Goal: Transaction & Acquisition: Book appointment/travel/reservation

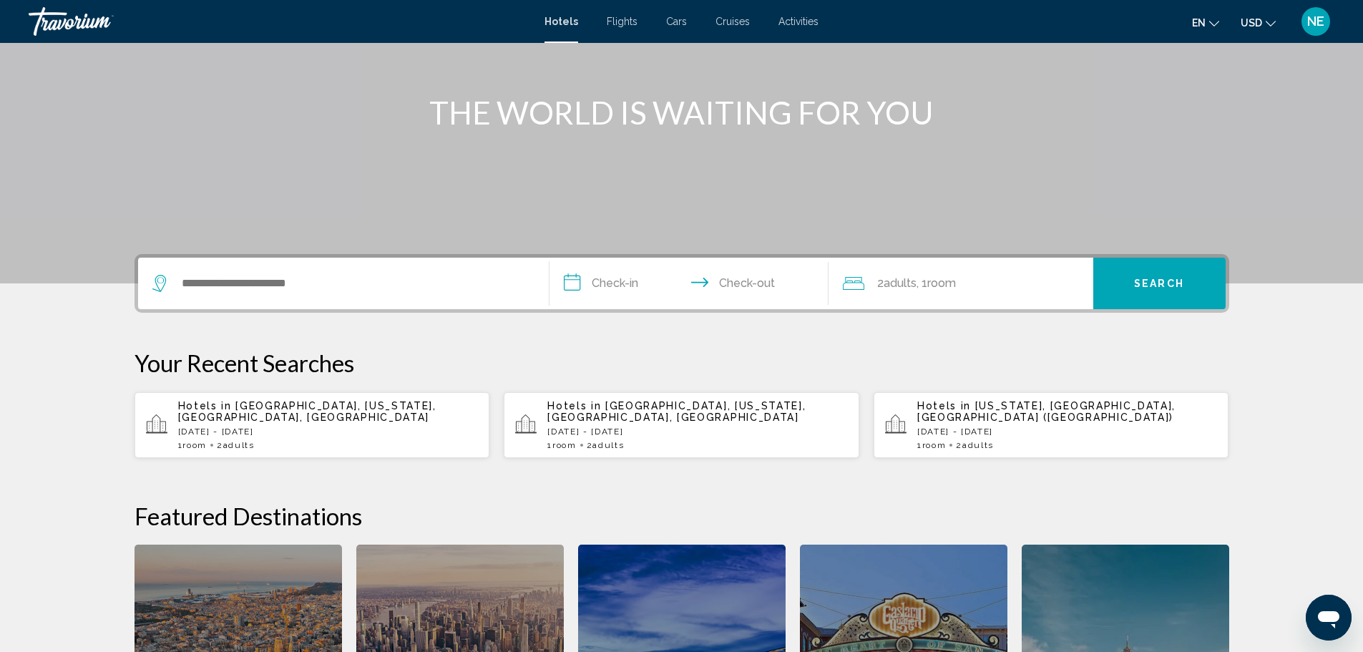
scroll to position [148, 0]
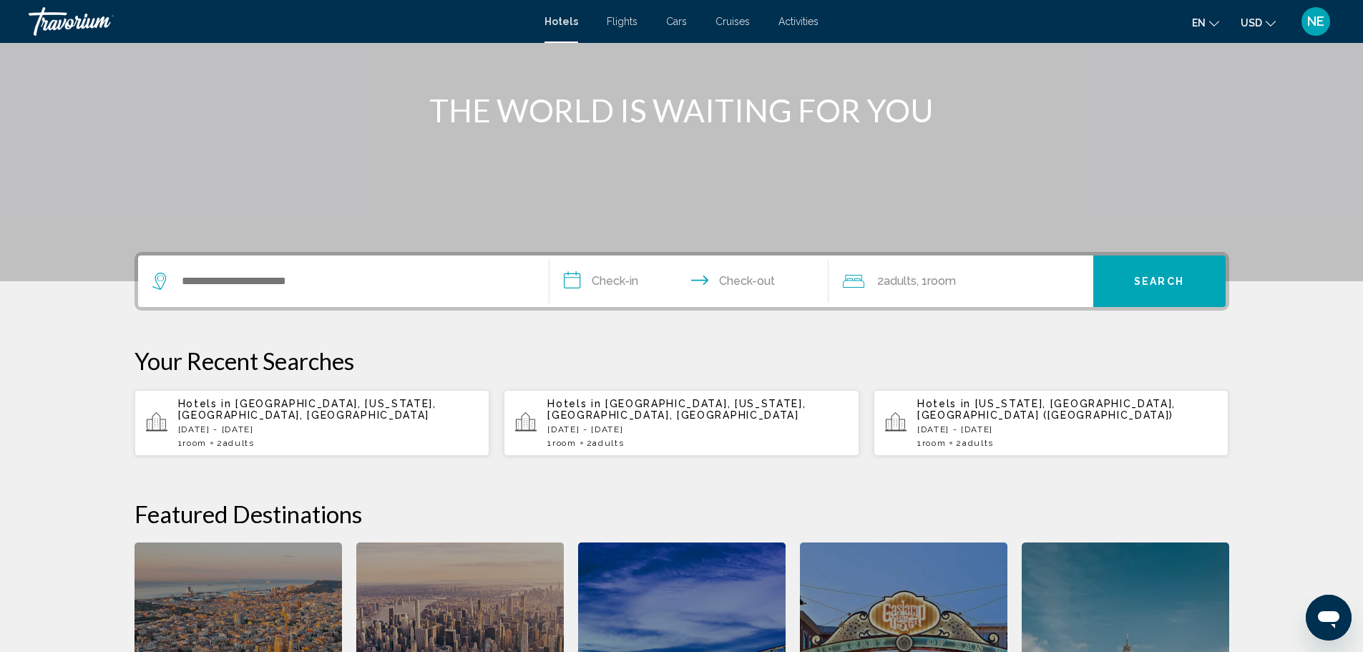
click at [198, 421] on p "Hotels in Manhattan, New York, NY, United States" at bounding box center [328, 409] width 301 height 23
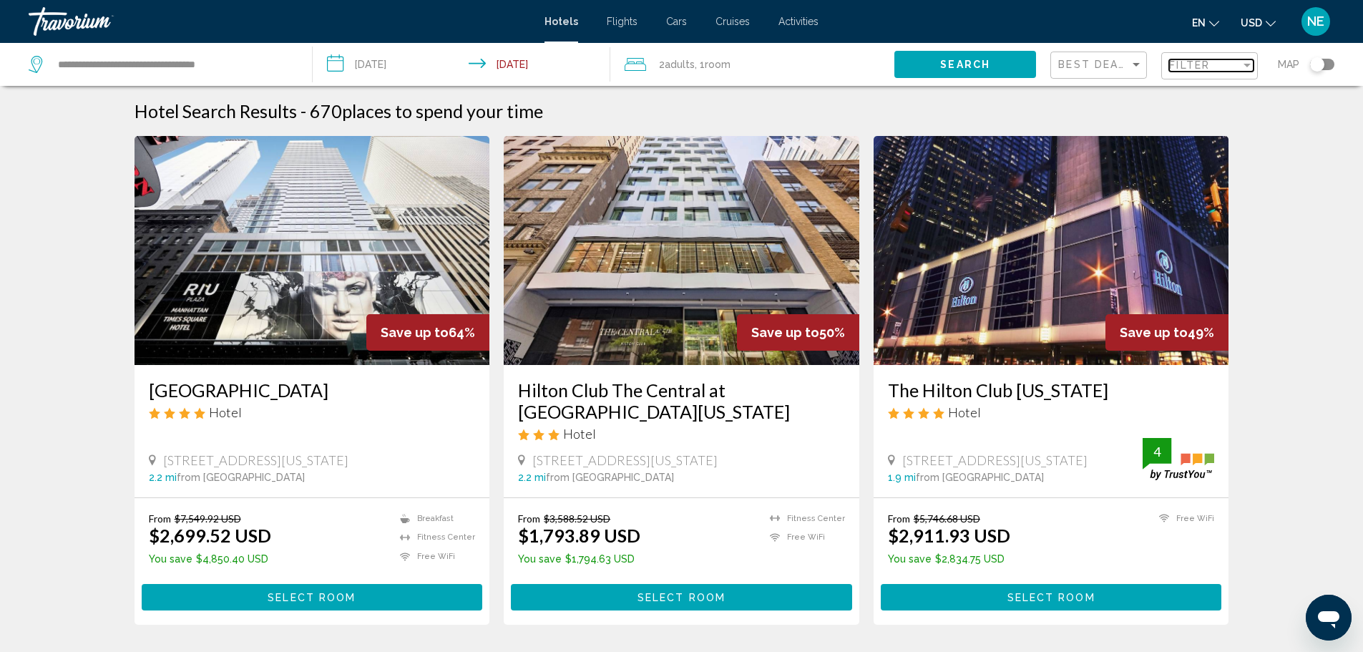
click at [1241, 71] on div "Filter" at bounding box center [1247, 64] width 13 height 11
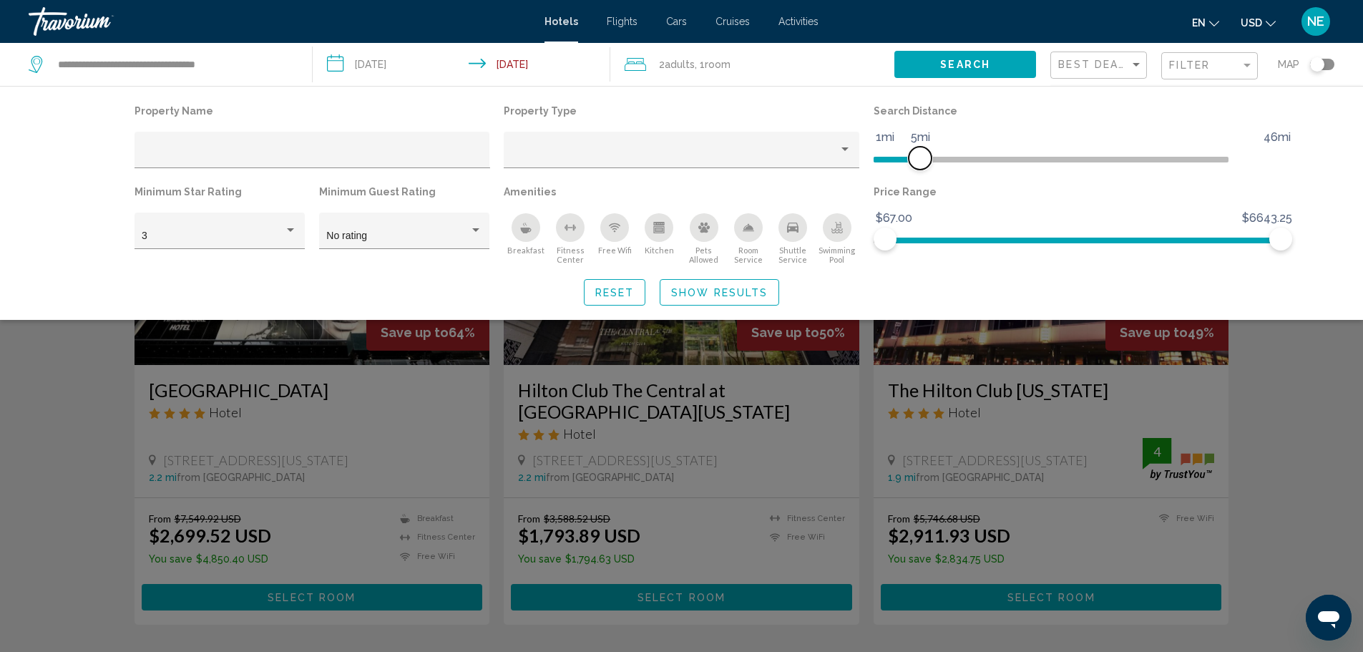
drag, startPoint x: 1166, startPoint y: 188, endPoint x: 952, endPoint y: 196, distance: 213.4
click at [932, 170] on span "Hotel Filters" at bounding box center [920, 158] width 23 height 23
drag, startPoint x: 1312, startPoint y: 290, endPoint x: 937, endPoint y: 306, distance: 374.6
click at [937, 265] on div "Price Range $67.00 $6643.25 $67.00 $352.75 $67.00 - $352.75" at bounding box center [1052, 223] width 370 height 83
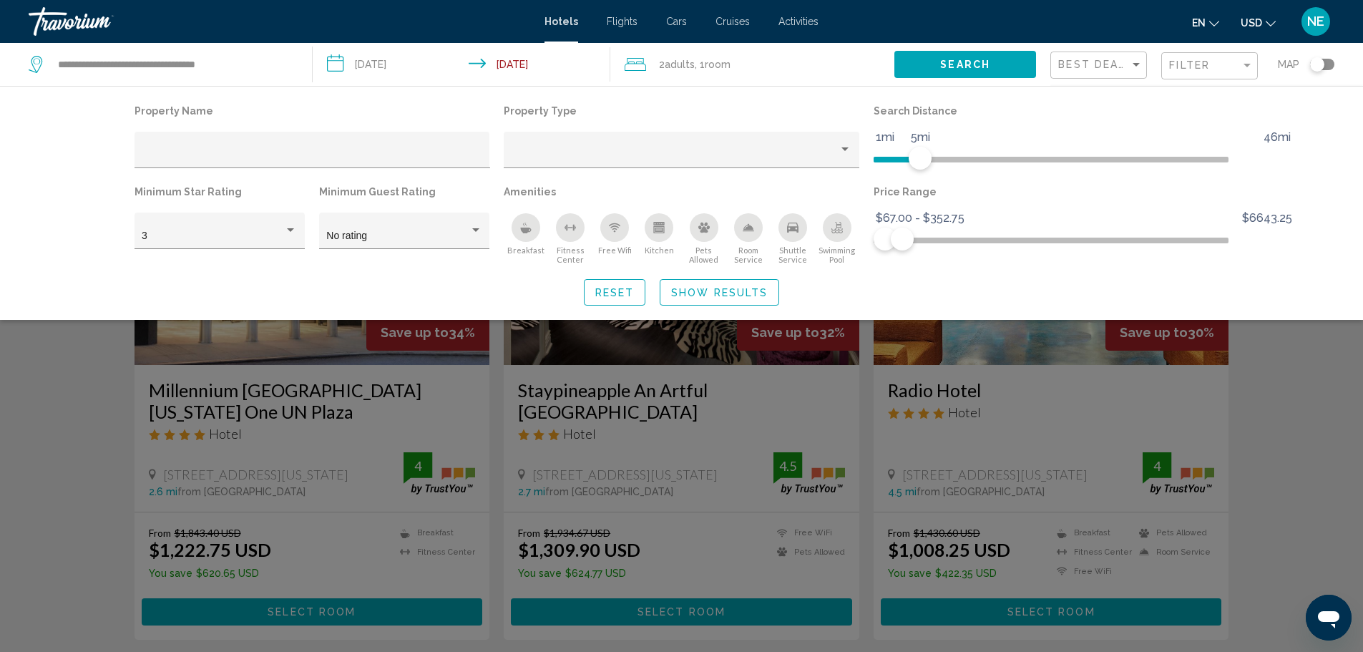
click at [1360, 522] on div "Search widget" at bounding box center [681, 433] width 1363 height 437
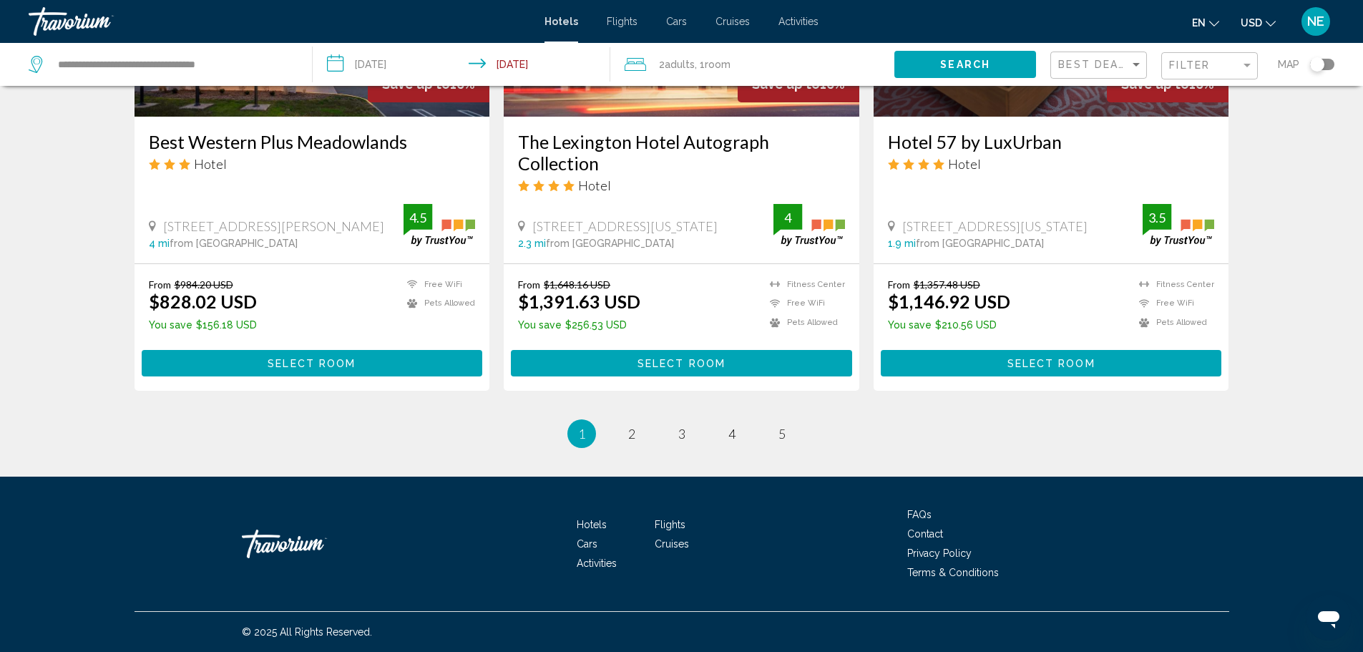
scroll to position [2411, 0]
click at [628, 426] on span "2" at bounding box center [631, 434] width 7 height 16
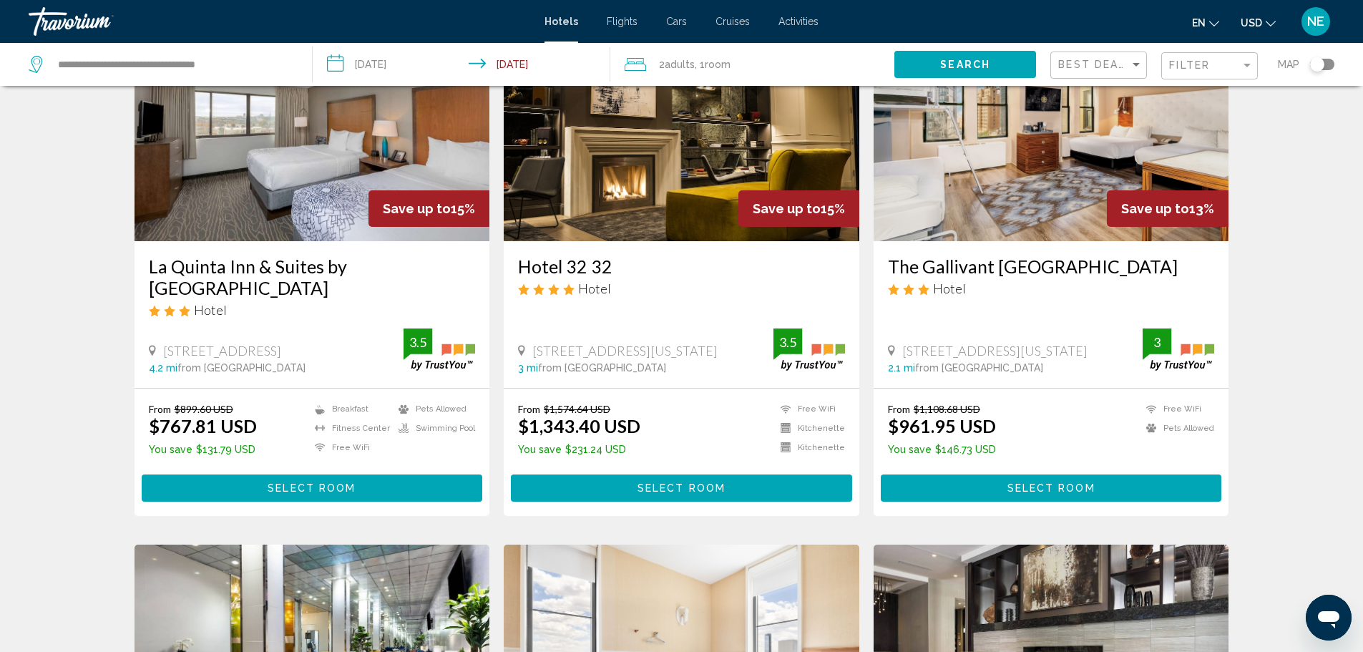
scroll to position [120, 0]
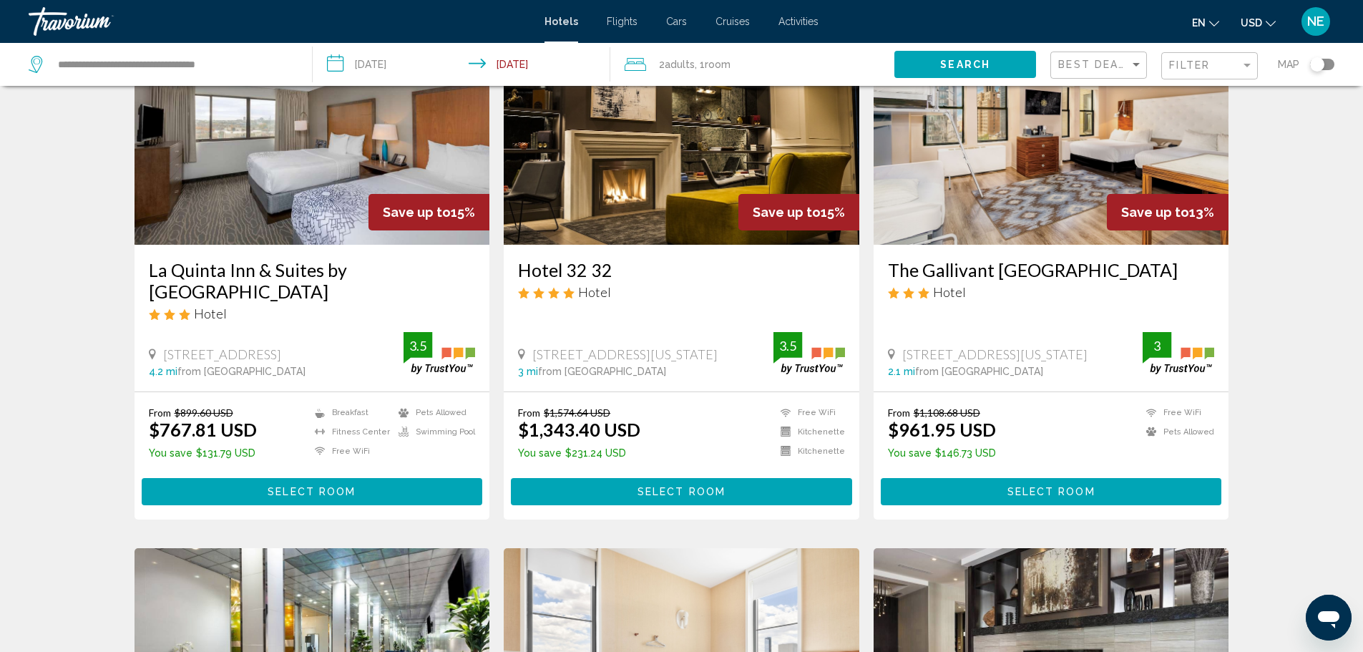
click at [1133, 245] on img "Main content" at bounding box center [1052, 130] width 356 height 229
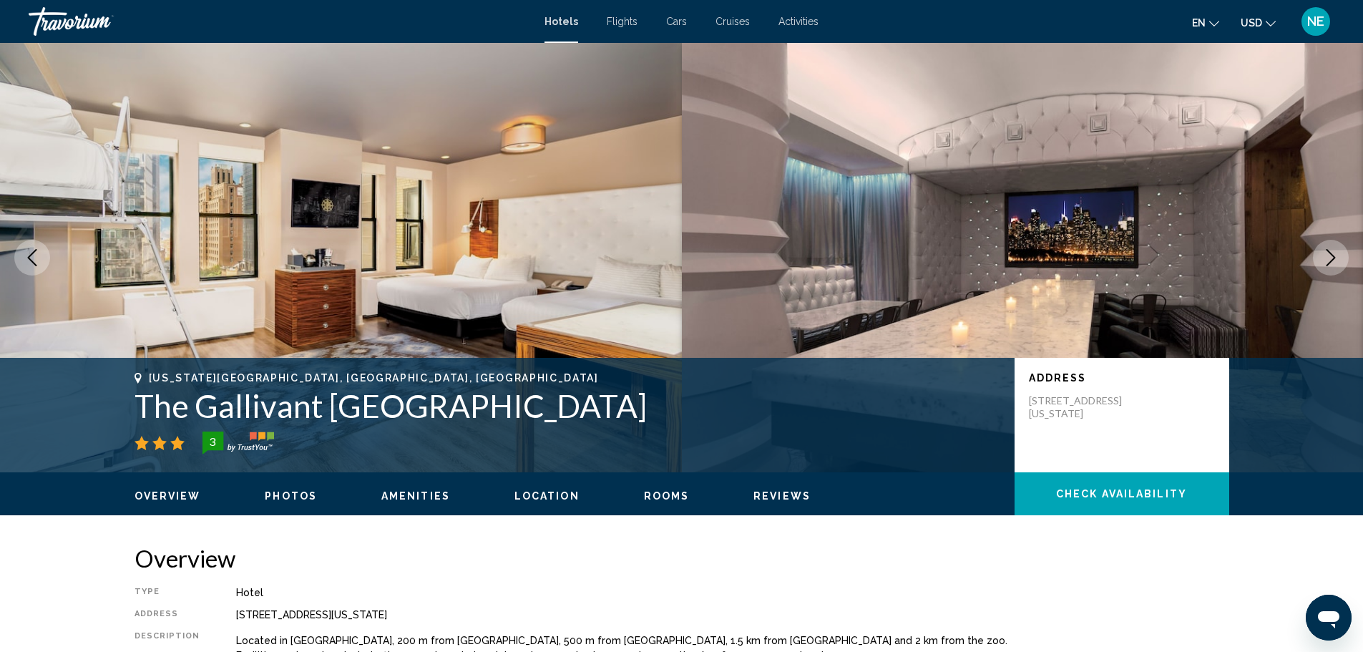
click at [1313, 276] on button "Next image" at bounding box center [1331, 258] width 36 height 36
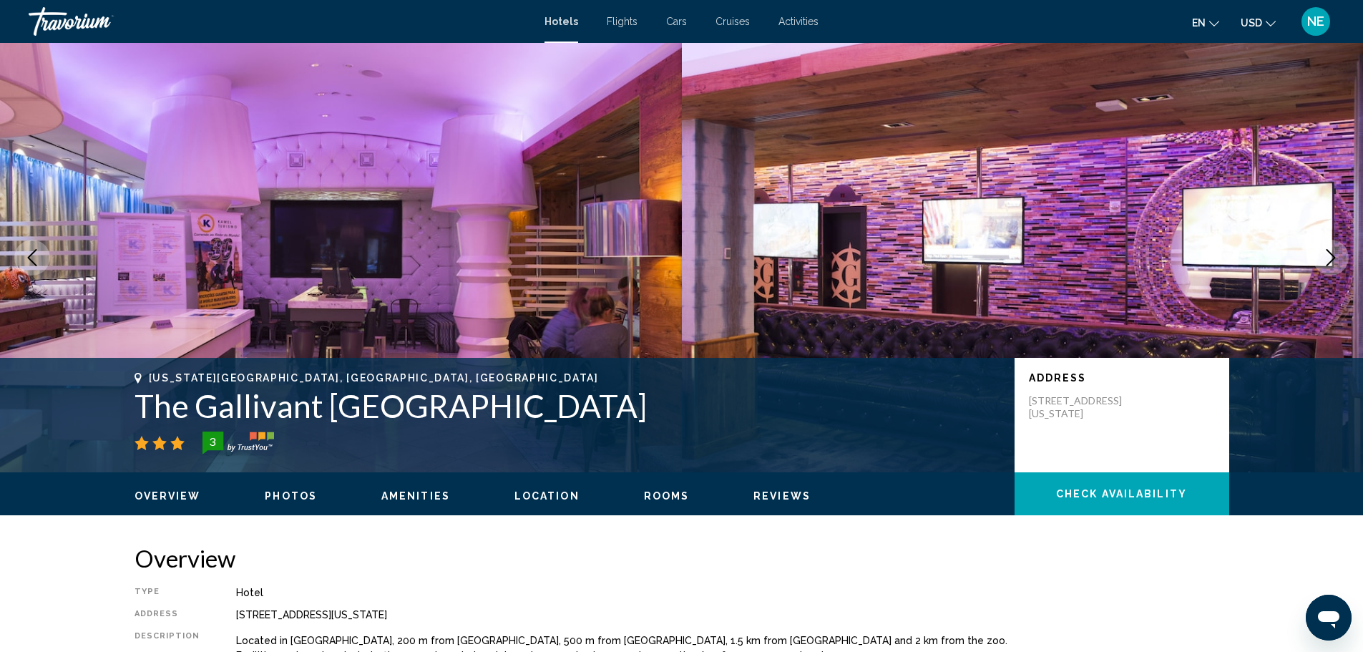
click at [1313, 276] on button "Next image" at bounding box center [1331, 258] width 36 height 36
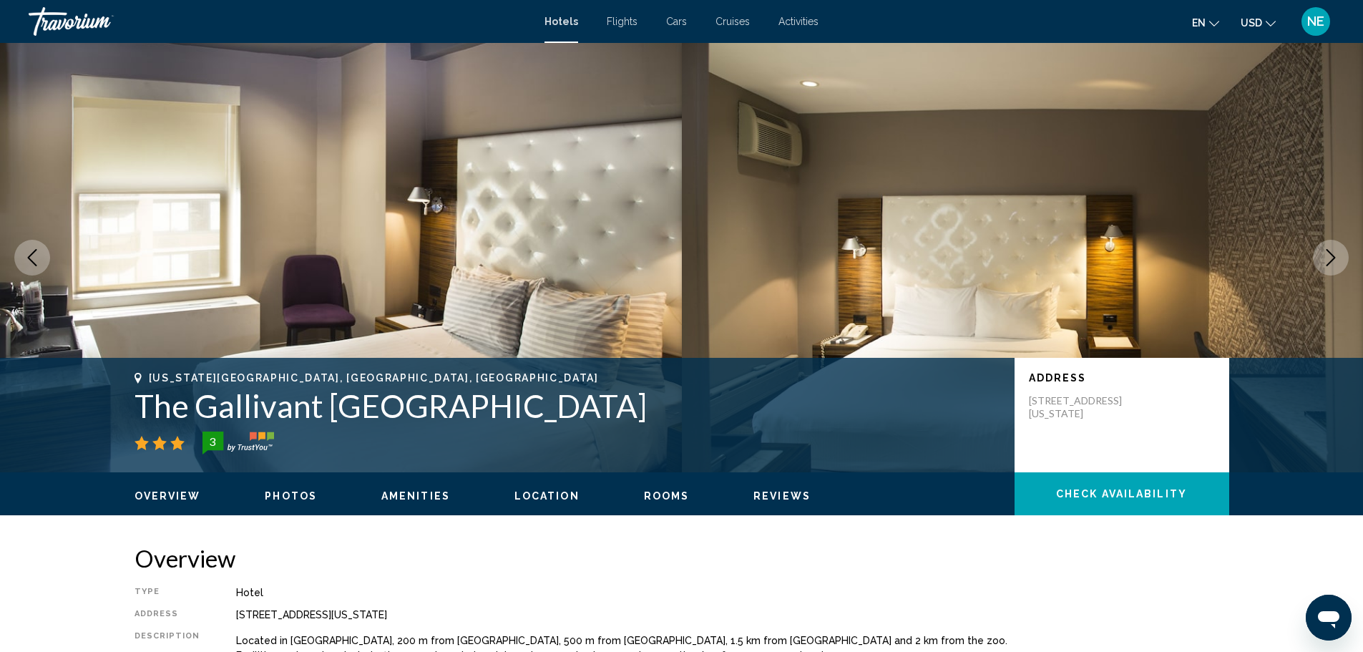
click at [1313, 276] on button "Next image" at bounding box center [1331, 258] width 36 height 36
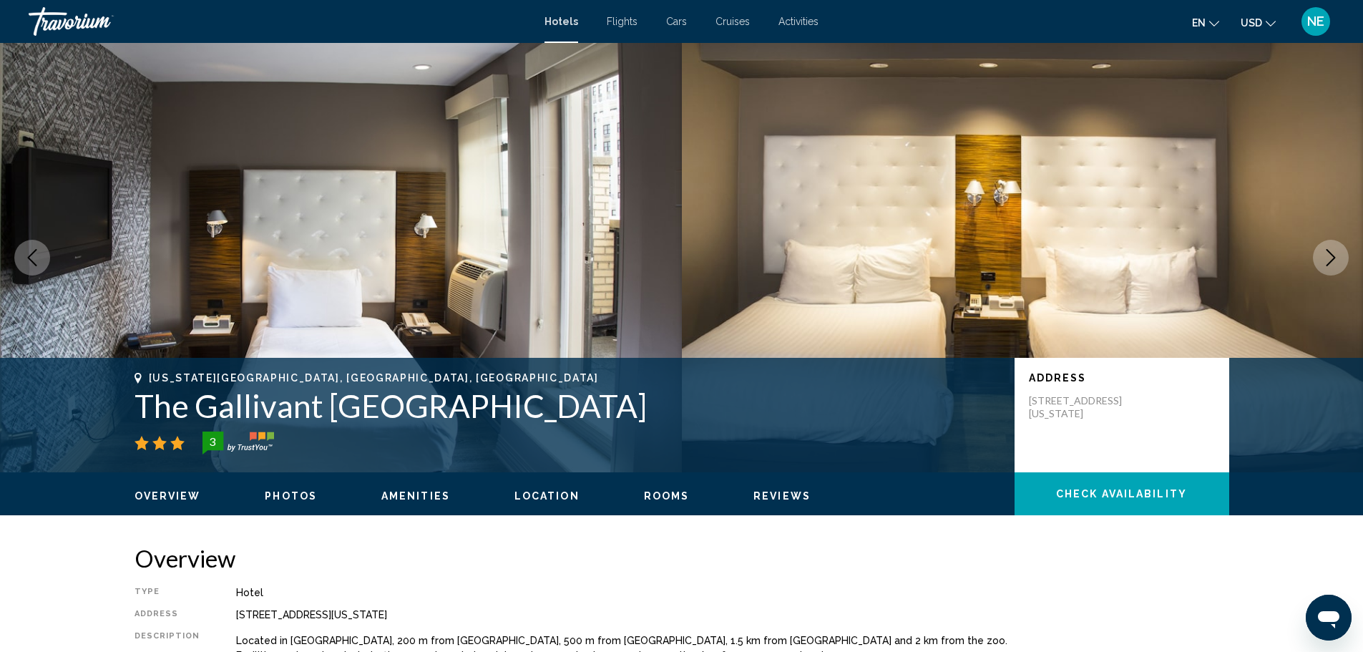
click at [1313, 276] on button "Next image" at bounding box center [1331, 258] width 36 height 36
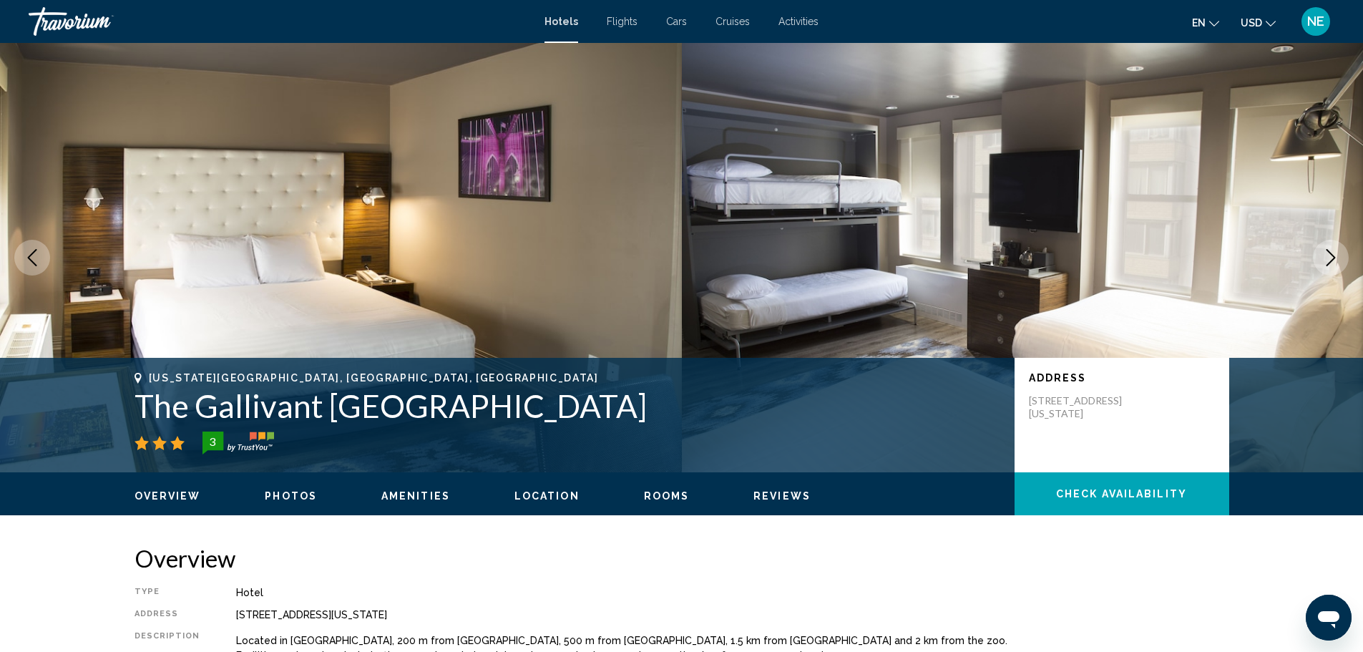
click at [1313, 276] on button "Next image" at bounding box center [1331, 258] width 36 height 36
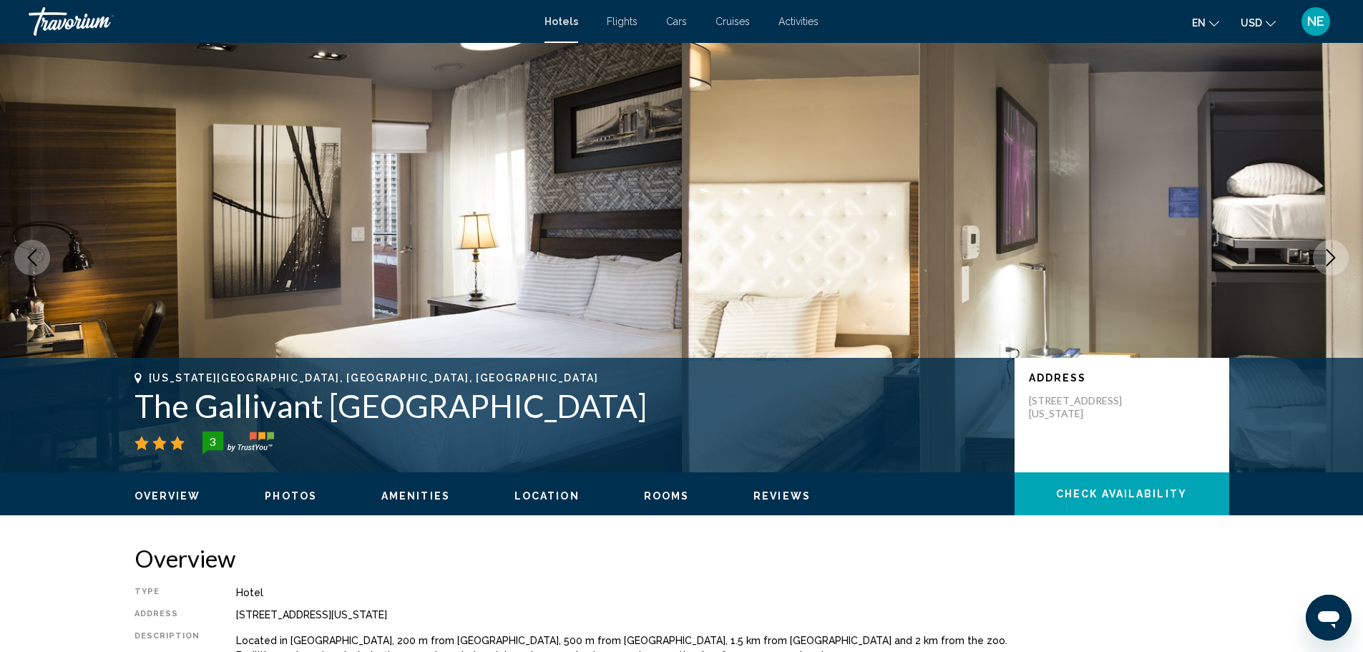
click at [1313, 276] on button "Next image" at bounding box center [1331, 258] width 36 height 36
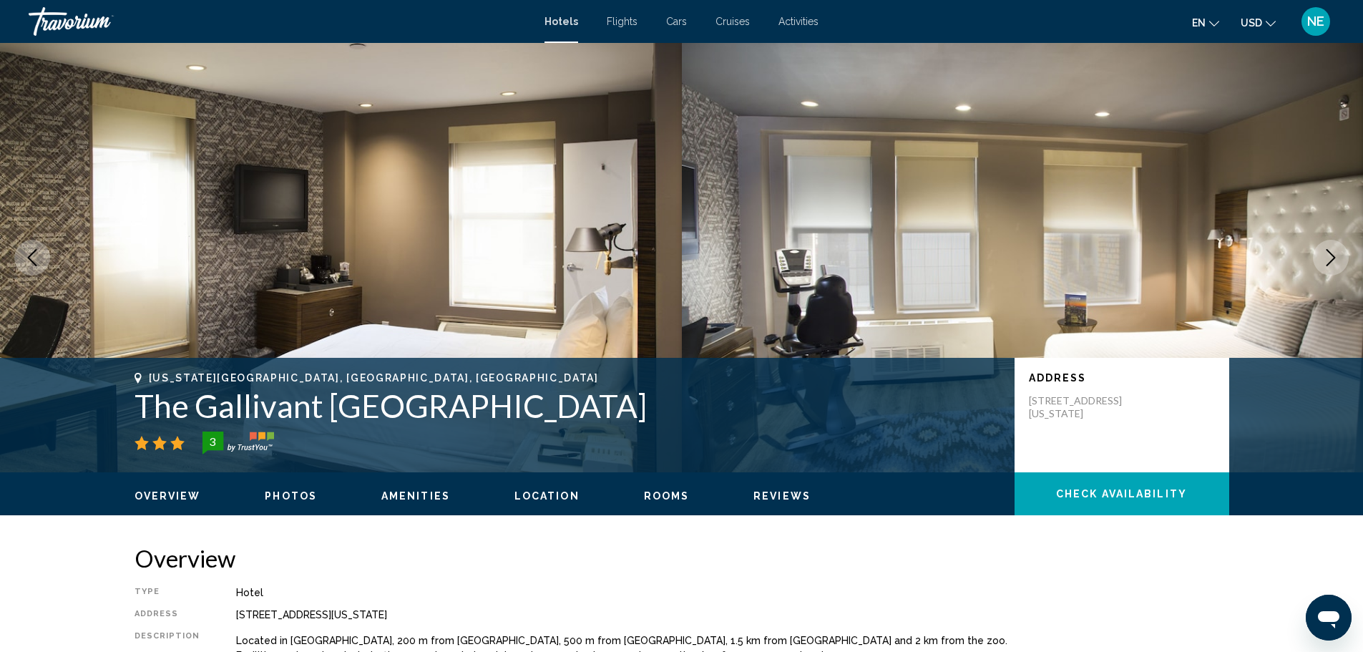
click at [1313, 276] on button "Next image" at bounding box center [1331, 258] width 36 height 36
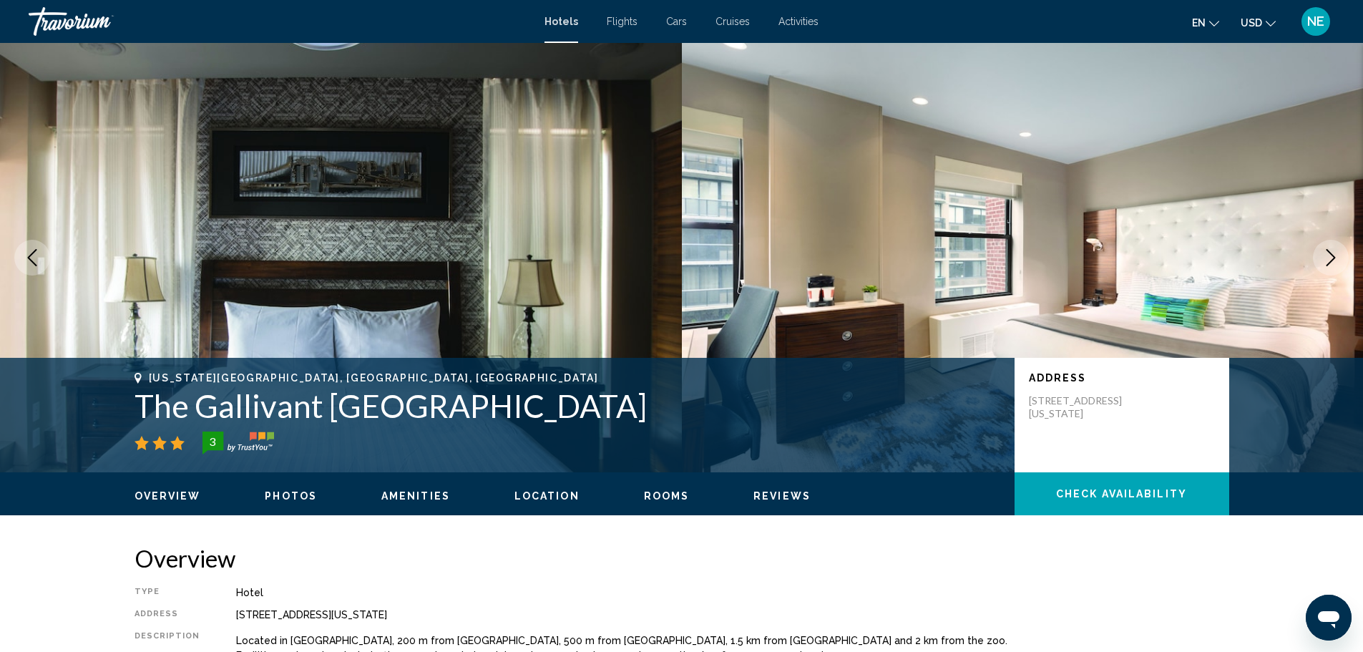
click at [1313, 276] on button "Next image" at bounding box center [1331, 258] width 36 height 36
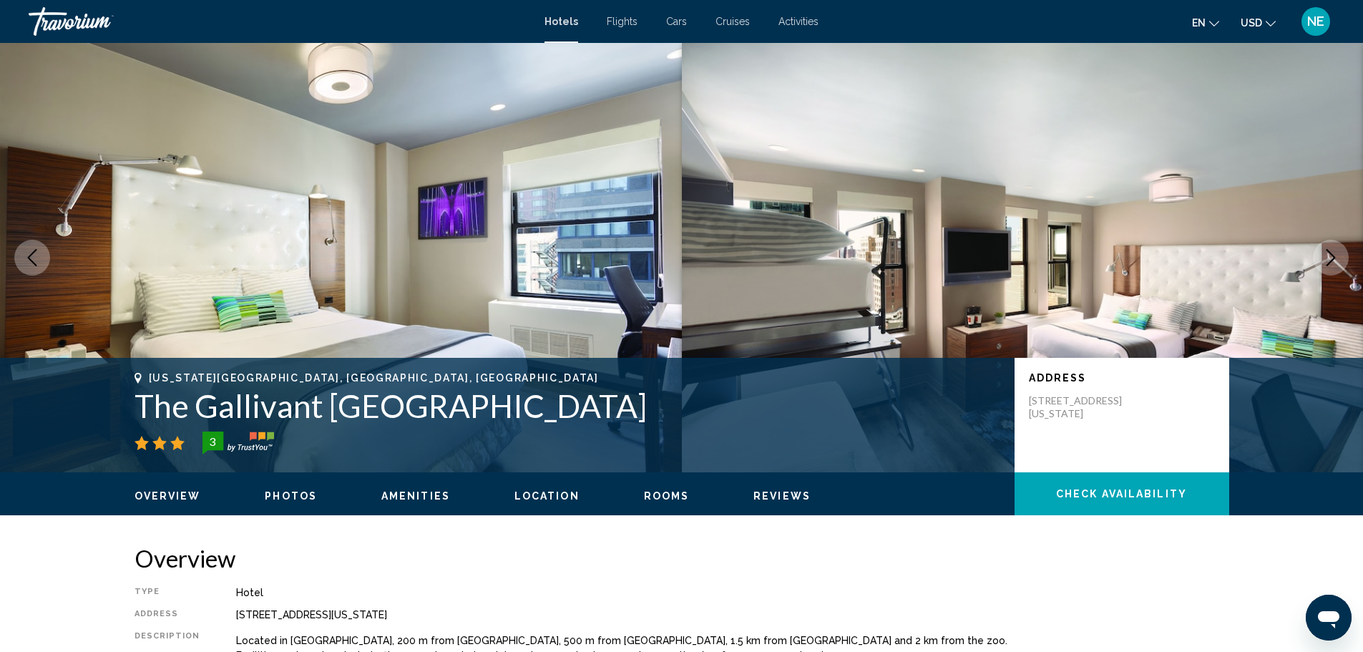
click at [1313, 276] on button "Next image" at bounding box center [1331, 258] width 36 height 36
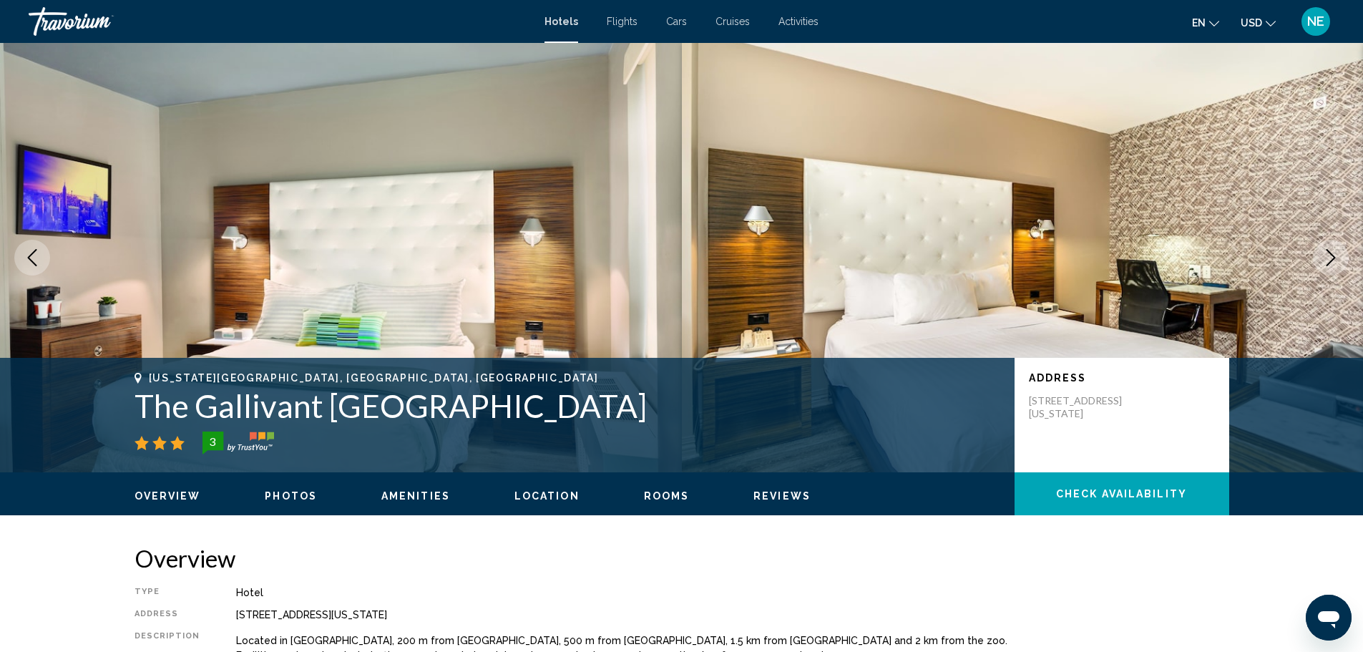
click at [1313, 276] on button "Next image" at bounding box center [1331, 258] width 36 height 36
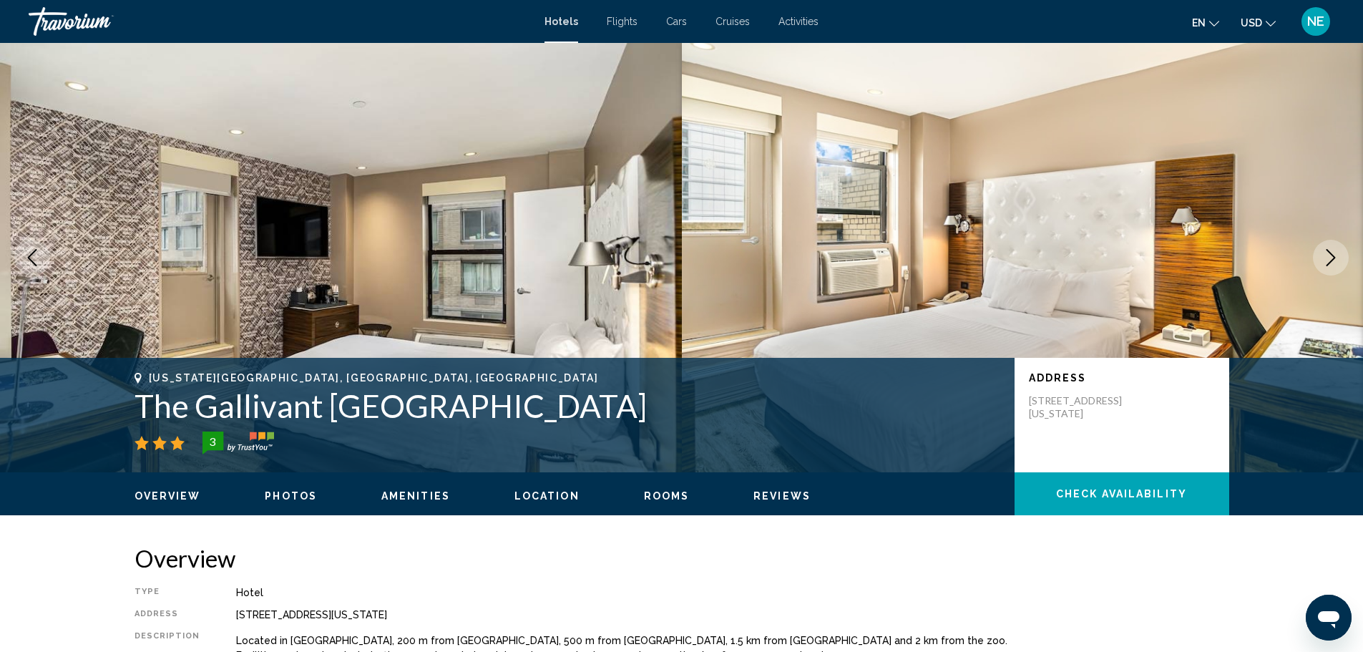
click at [1313, 276] on button "Next image" at bounding box center [1331, 258] width 36 height 36
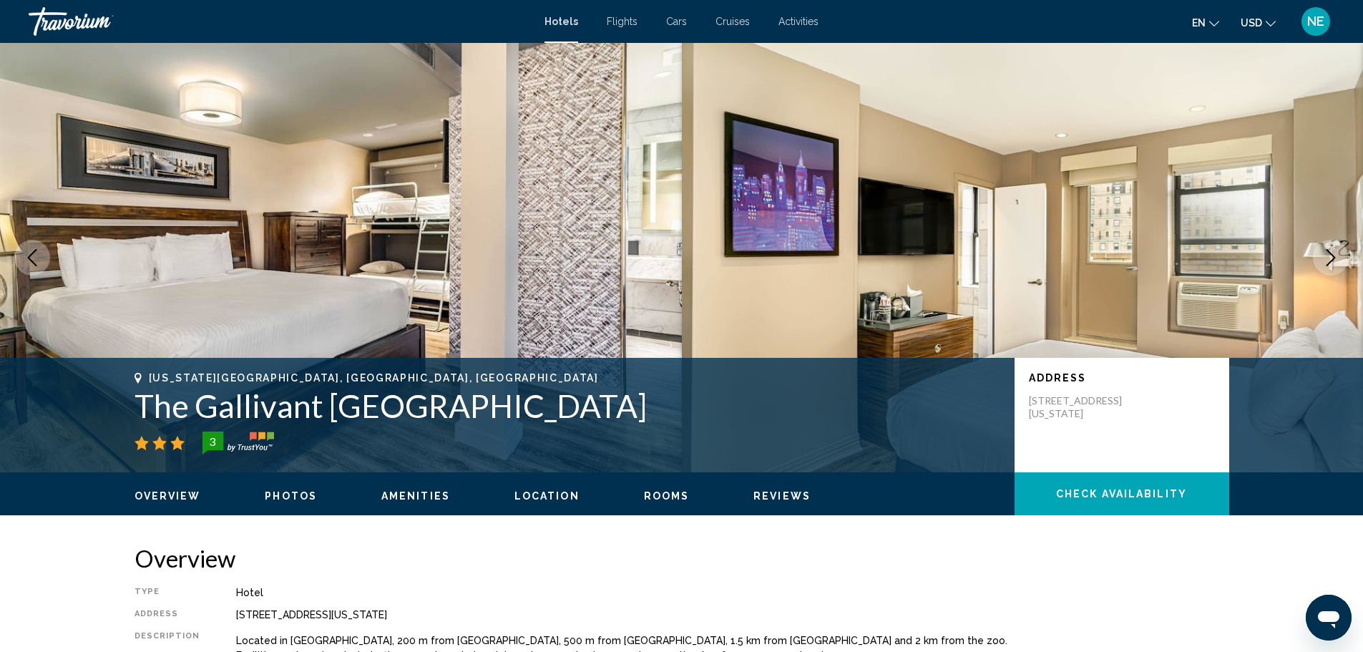
click at [1313, 276] on button "Next image" at bounding box center [1331, 258] width 36 height 36
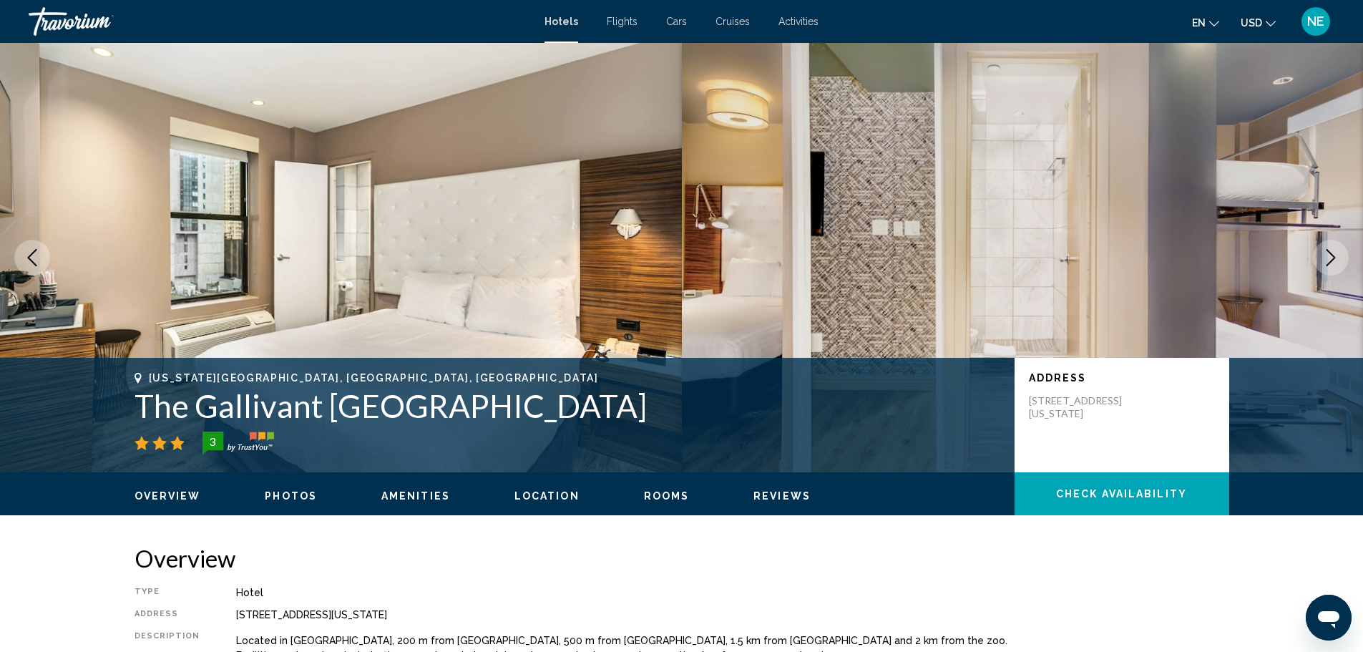
click at [1313, 276] on button "Next image" at bounding box center [1331, 258] width 36 height 36
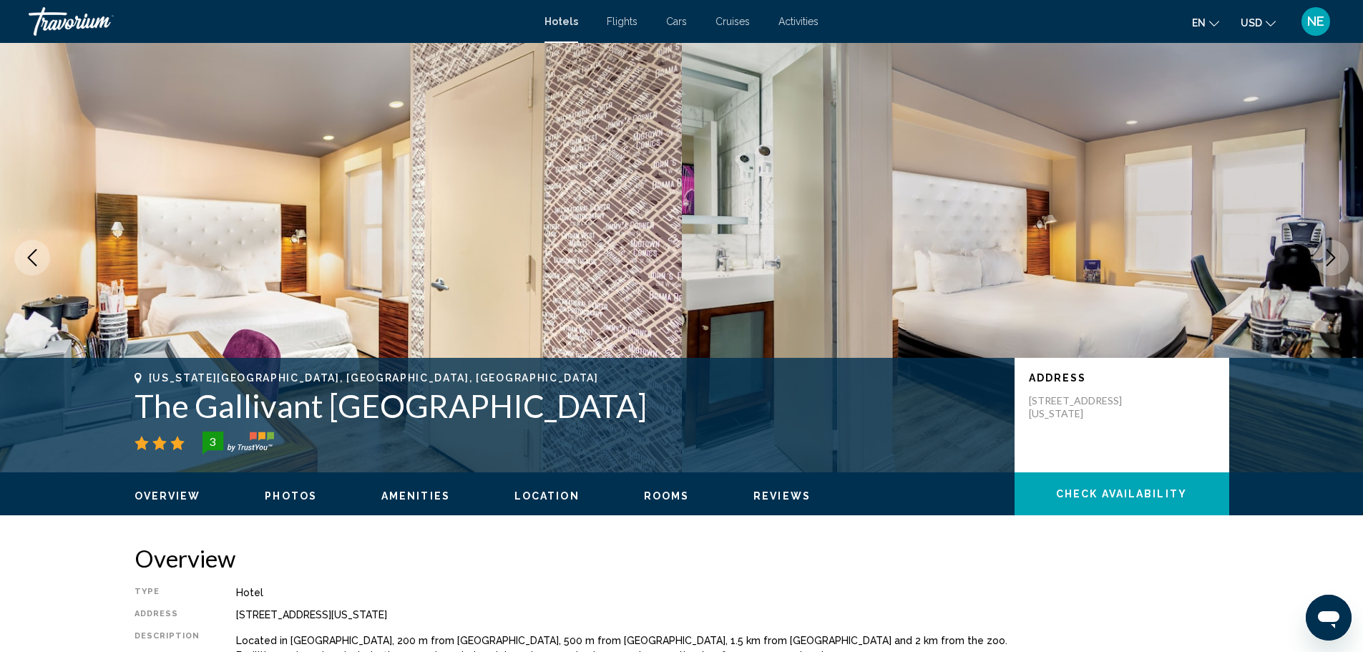
click at [1313, 276] on button "Next image" at bounding box center [1331, 258] width 36 height 36
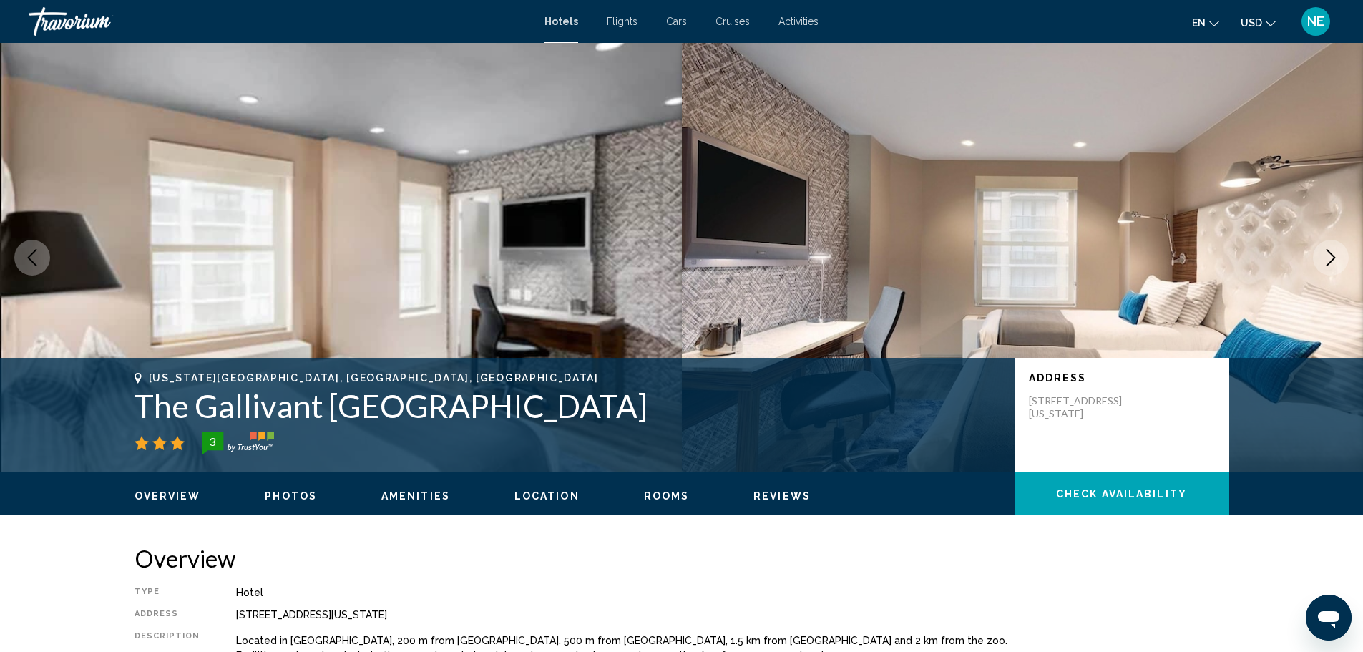
click at [1313, 276] on button "Next image" at bounding box center [1331, 258] width 36 height 36
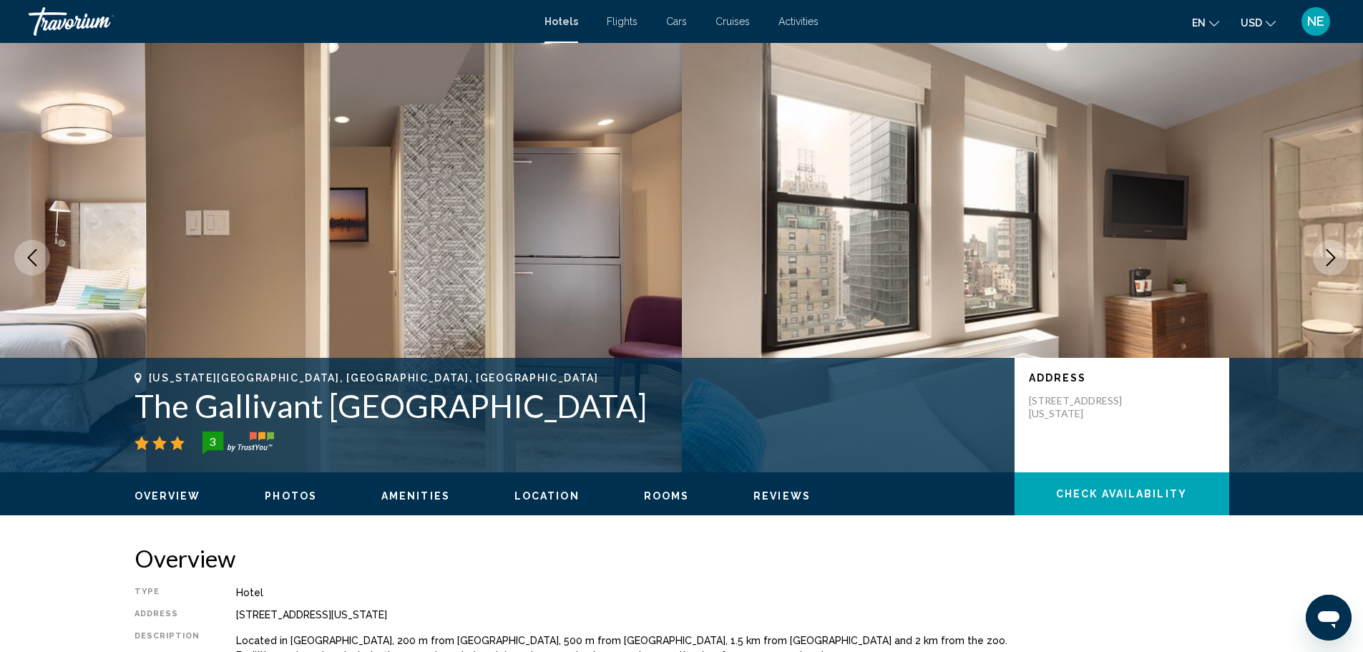
click at [1313, 276] on button "Next image" at bounding box center [1331, 258] width 36 height 36
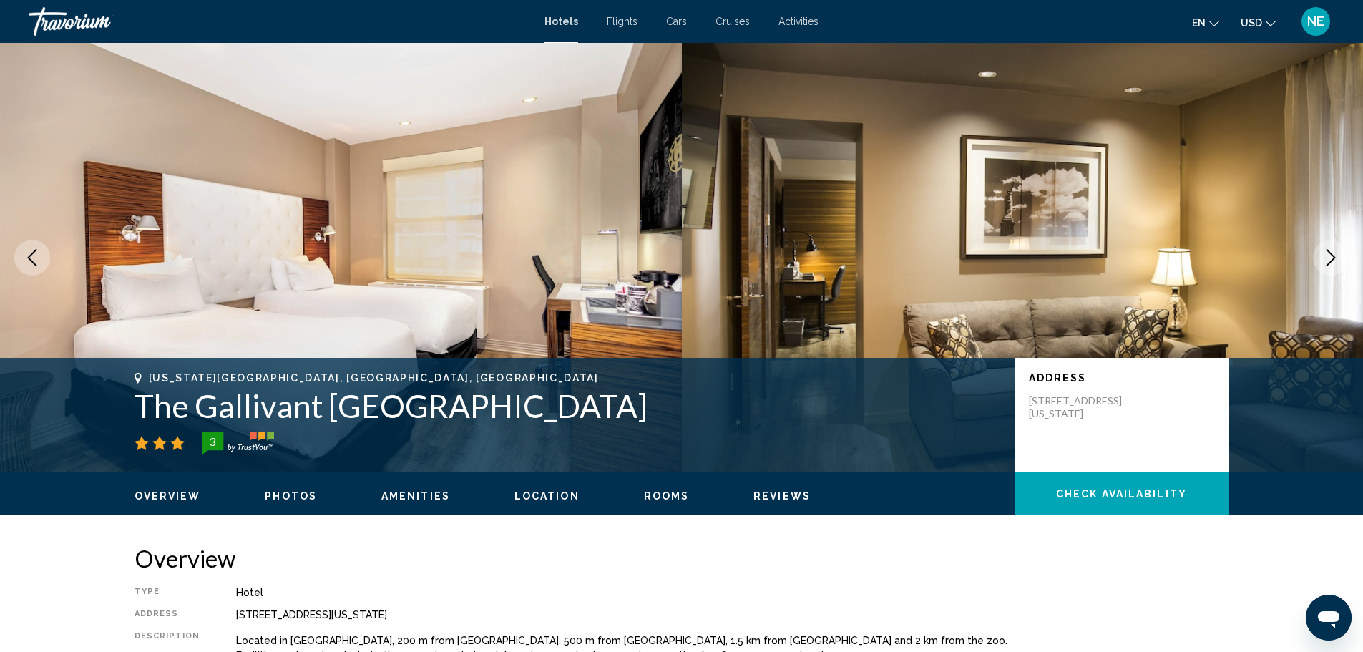
click at [1313, 276] on button "Next image" at bounding box center [1331, 258] width 36 height 36
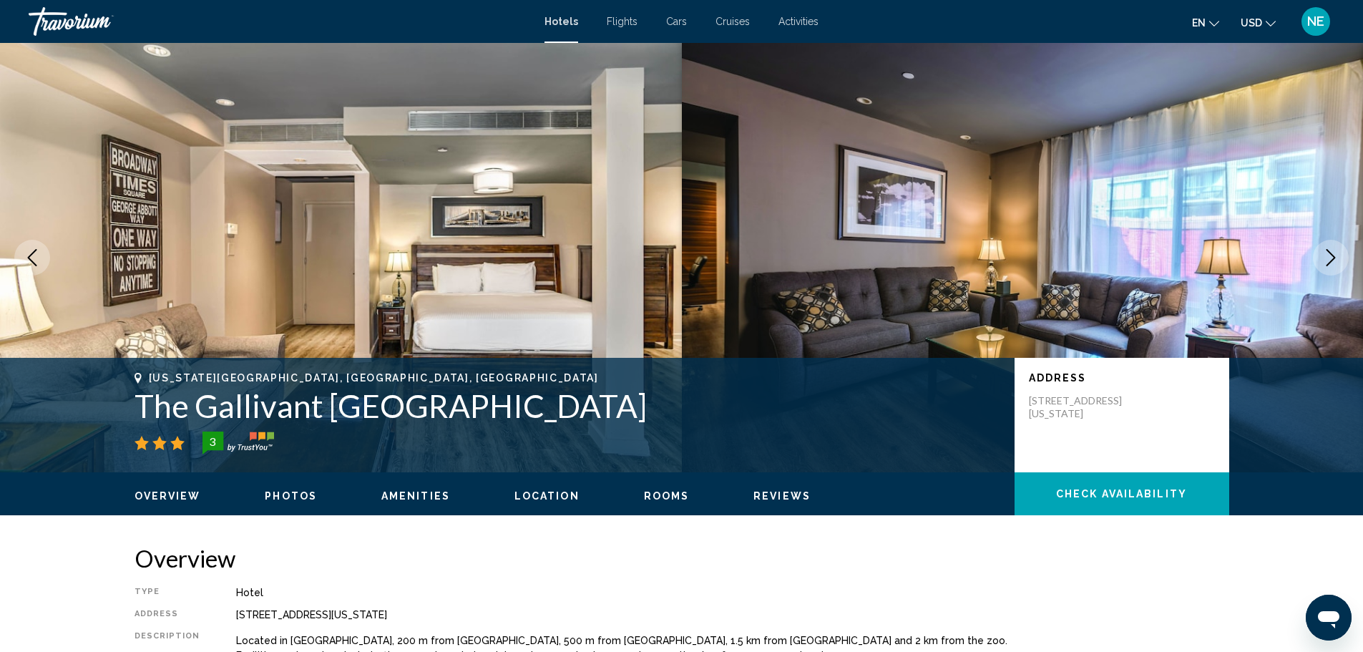
click at [1313, 276] on button "Next image" at bounding box center [1331, 258] width 36 height 36
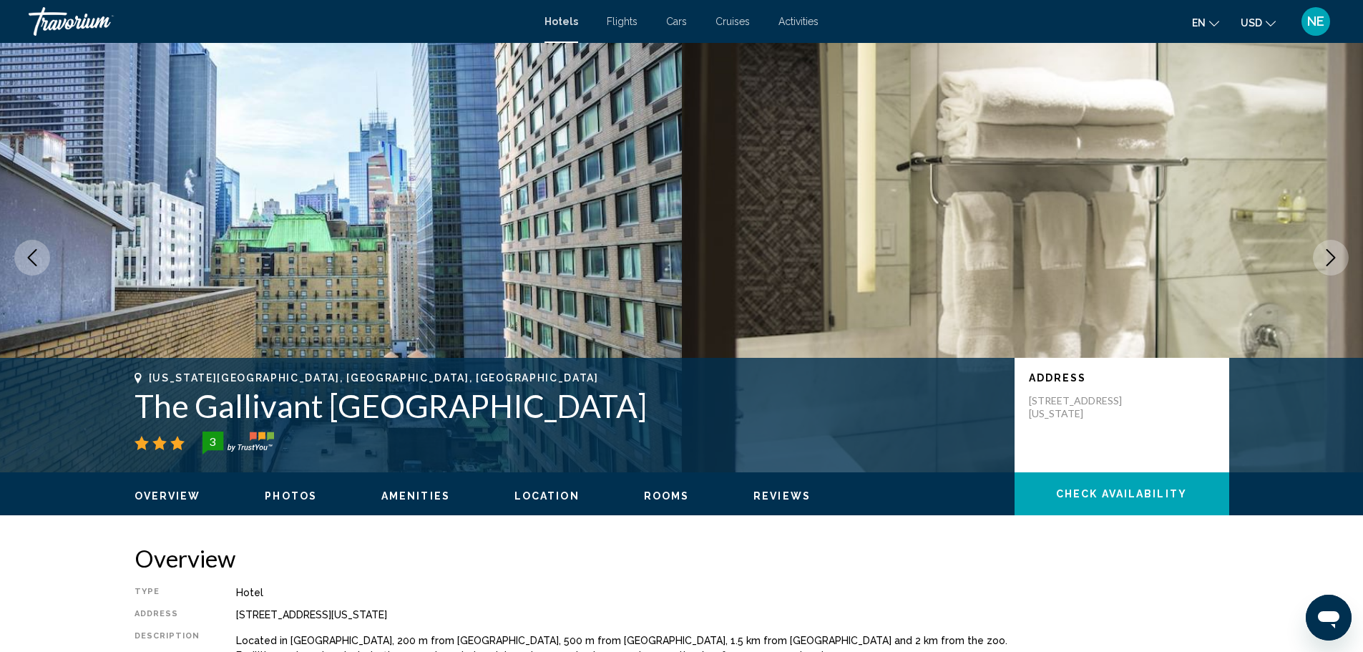
click at [1313, 276] on button "Next image" at bounding box center [1331, 258] width 36 height 36
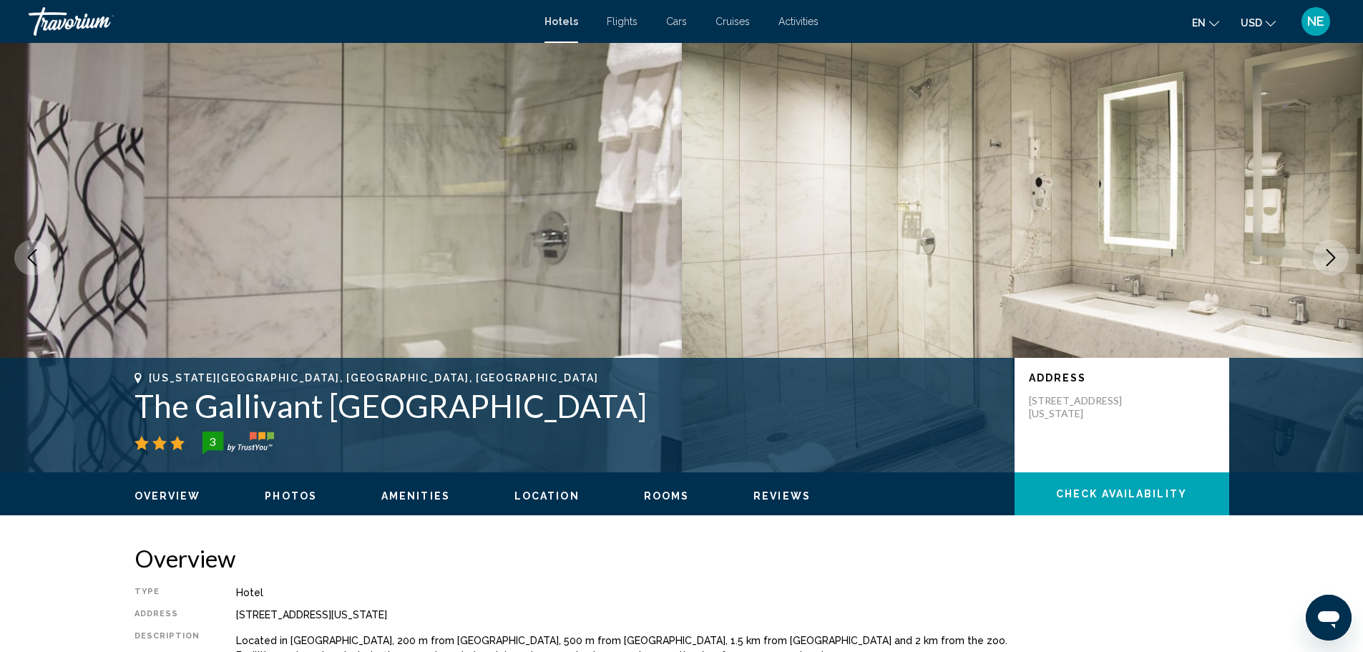
click at [1313, 276] on button "Next image" at bounding box center [1331, 258] width 36 height 36
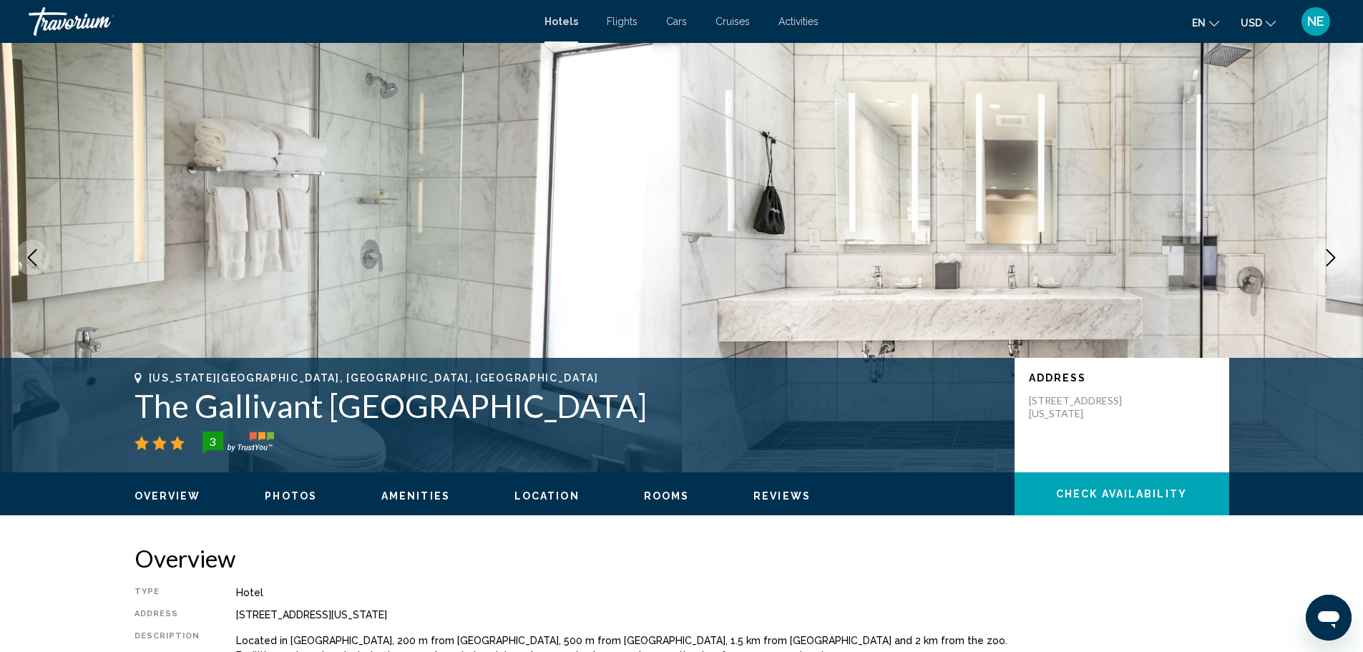
click at [1313, 276] on button "Next image" at bounding box center [1331, 258] width 36 height 36
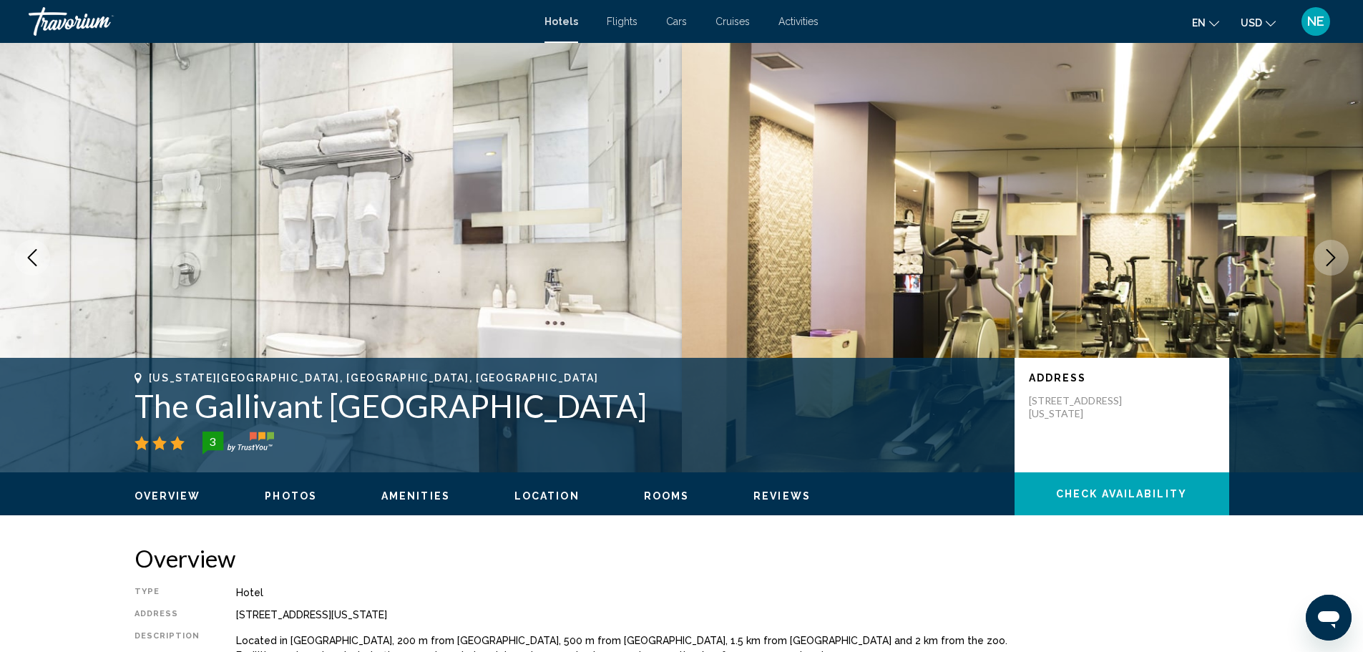
click at [1313, 276] on button "Next image" at bounding box center [1331, 258] width 36 height 36
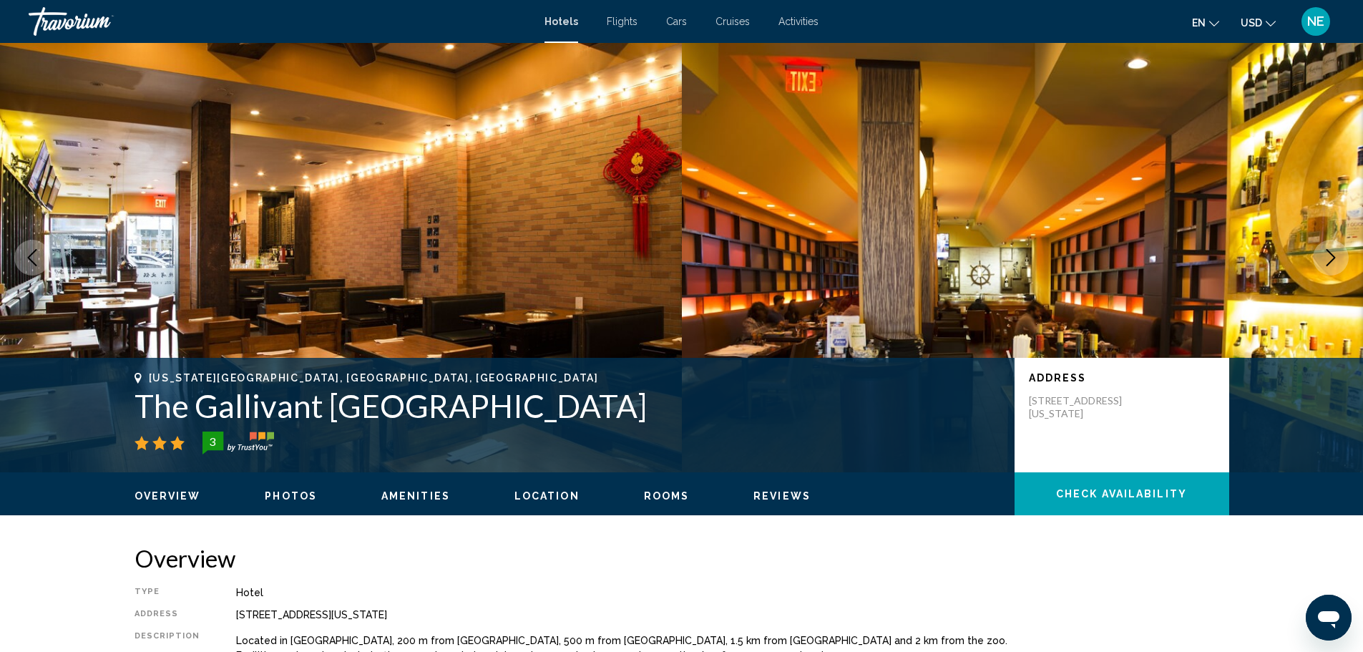
click at [1313, 276] on button "Next image" at bounding box center [1331, 258] width 36 height 36
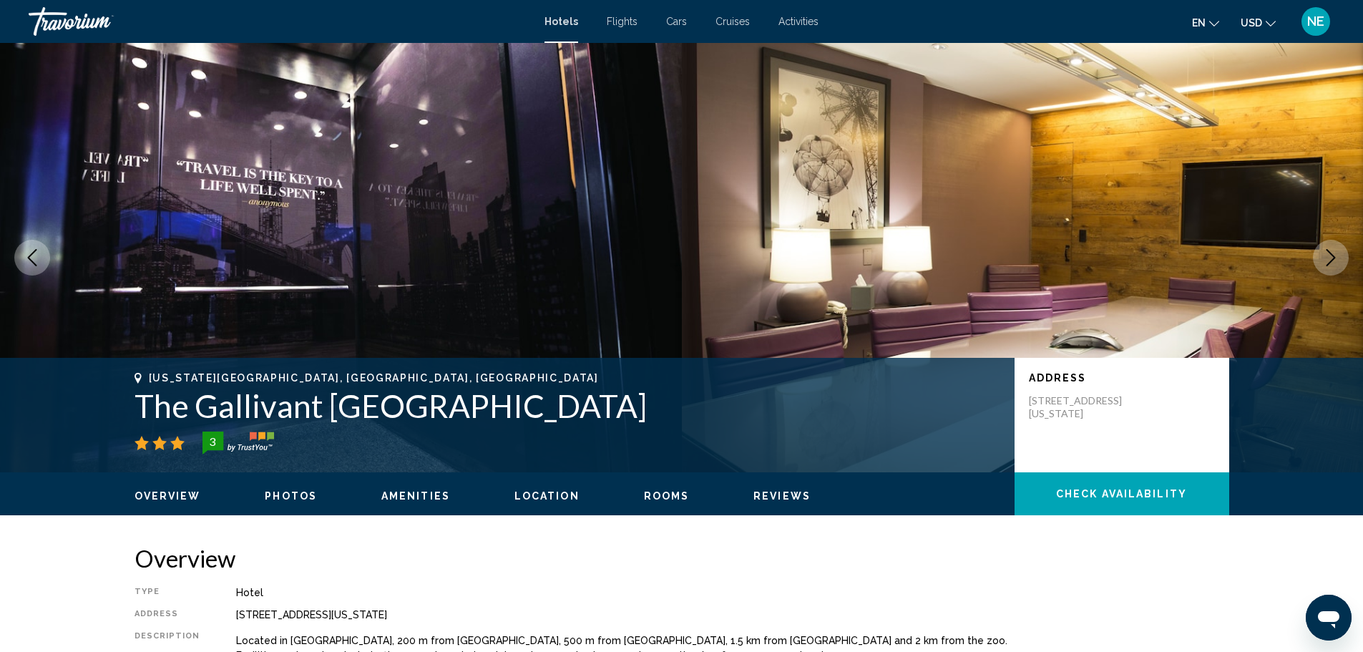
click at [1313, 276] on button "Next image" at bounding box center [1331, 258] width 36 height 36
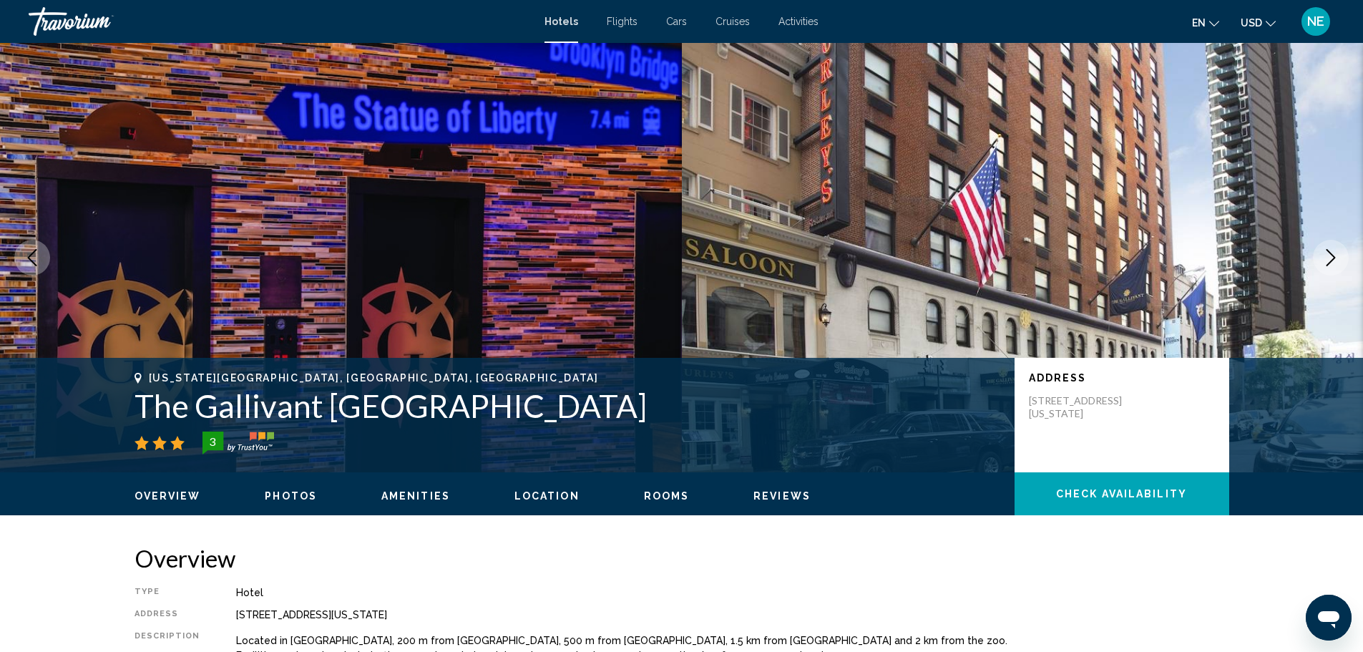
click at [1313, 276] on button "Next image" at bounding box center [1331, 258] width 36 height 36
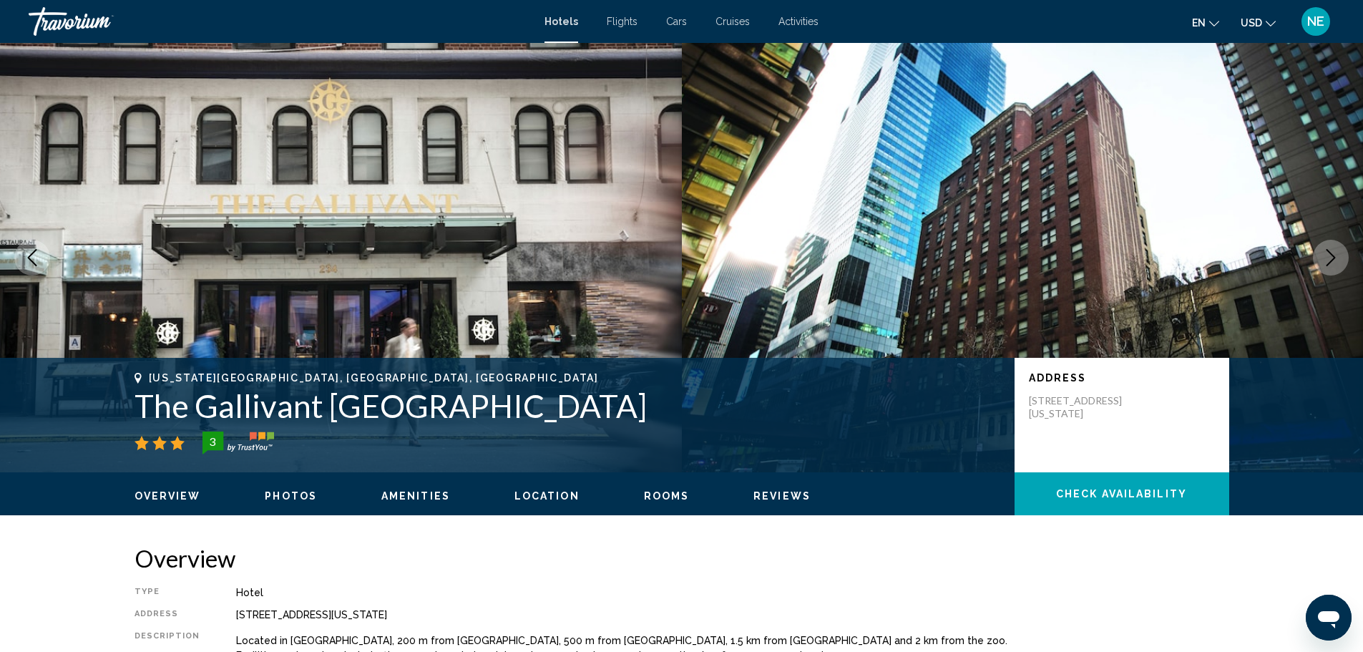
click at [1313, 276] on button "Next image" at bounding box center [1331, 258] width 36 height 36
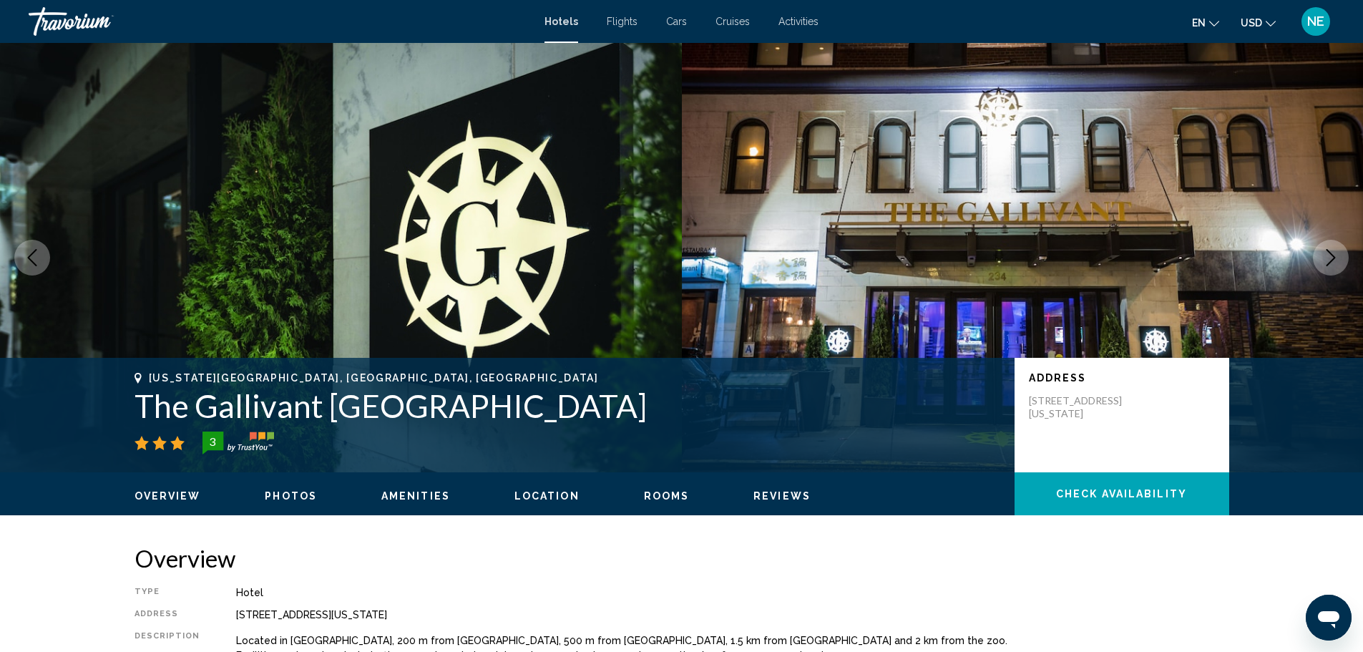
click at [1313, 276] on button "Next image" at bounding box center [1331, 258] width 36 height 36
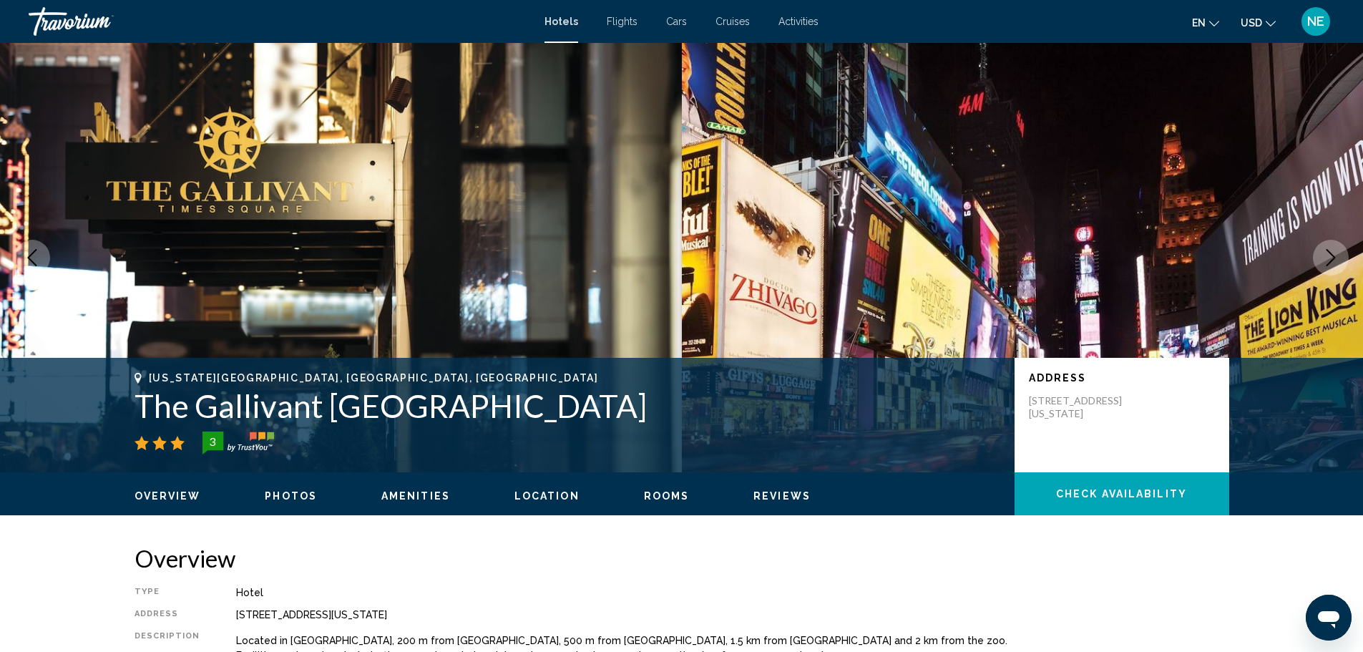
click at [1313, 276] on button "Next image" at bounding box center [1331, 258] width 36 height 36
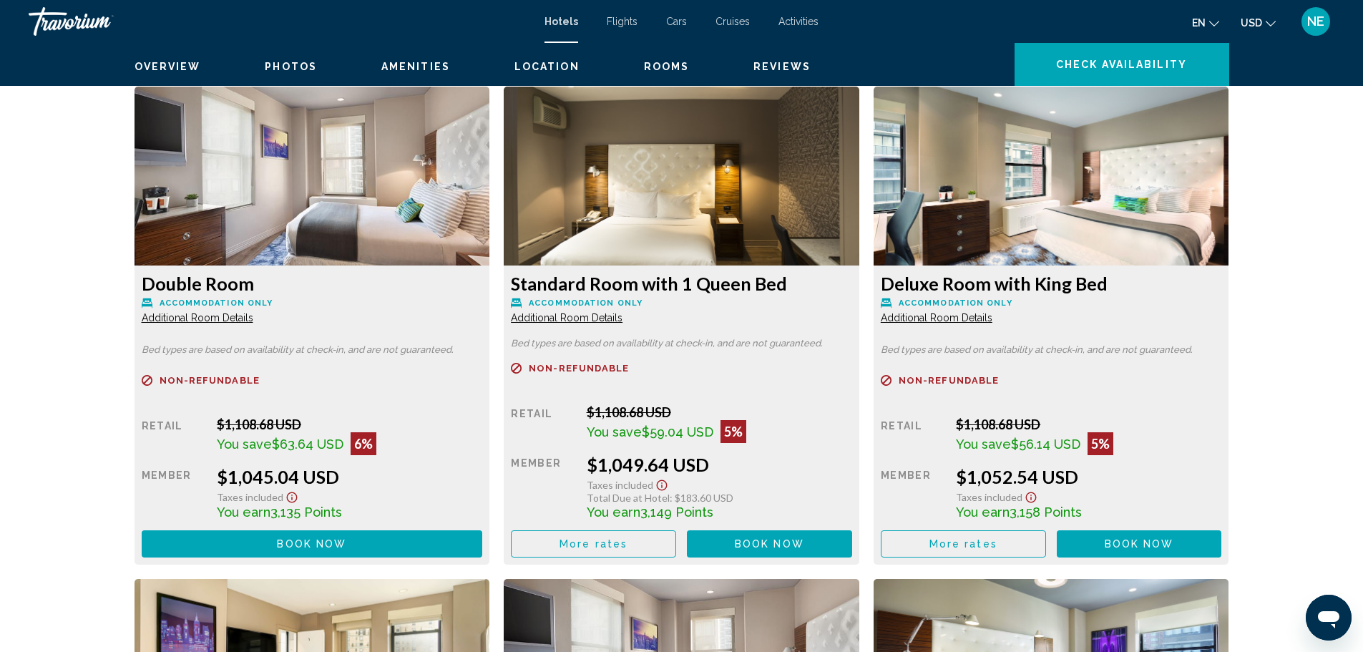
scroll to position [2411, 0]
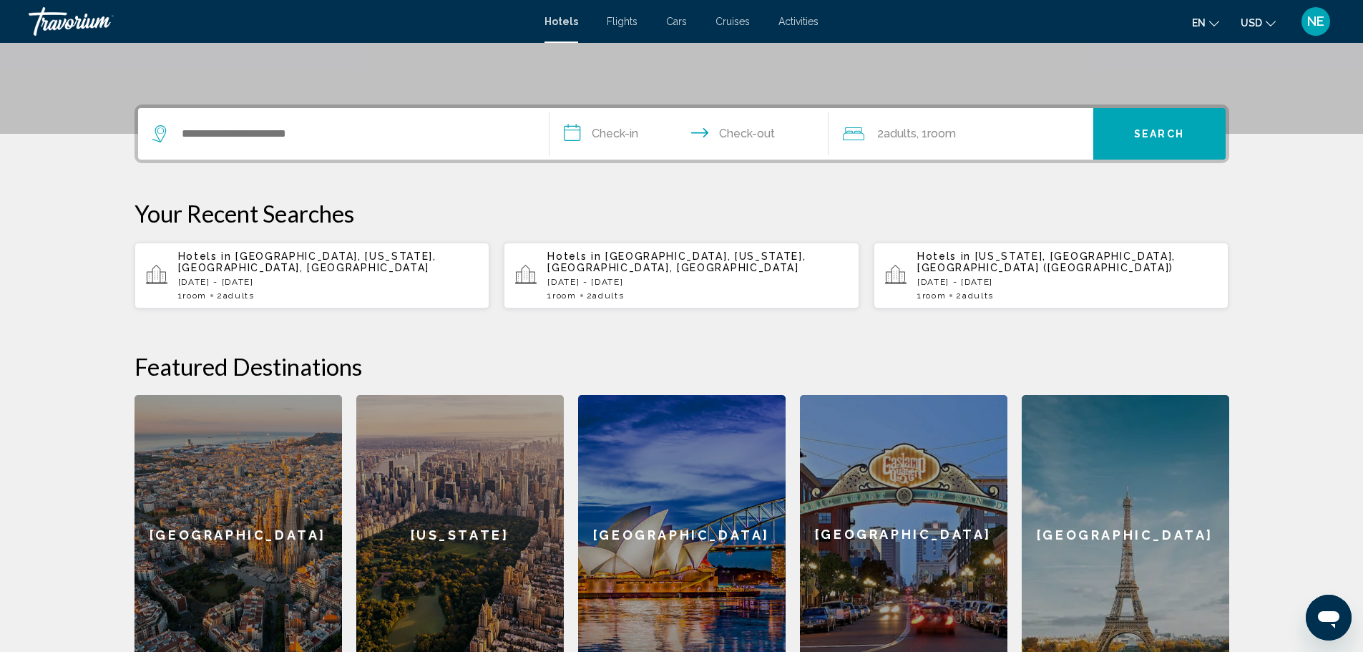
scroll to position [307, 0]
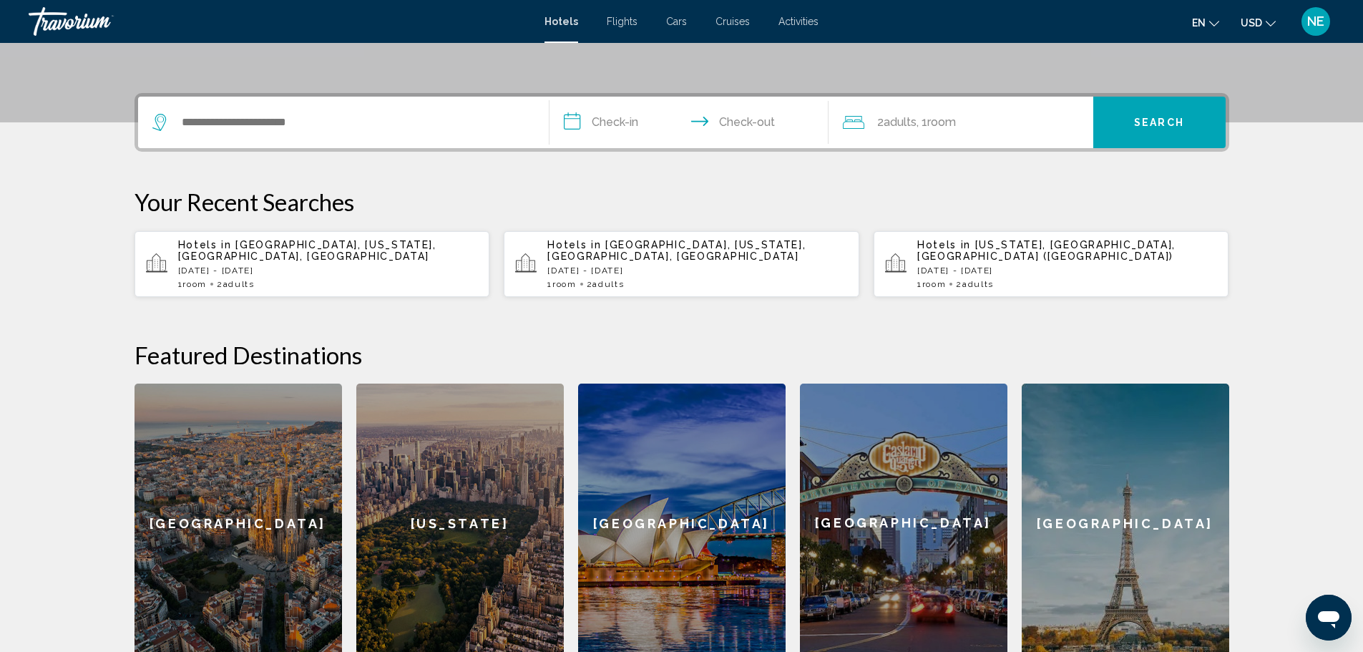
click at [267, 289] on div "1 Room rooms 2 Adult Adults" at bounding box center [328, 284] width 301 height 10
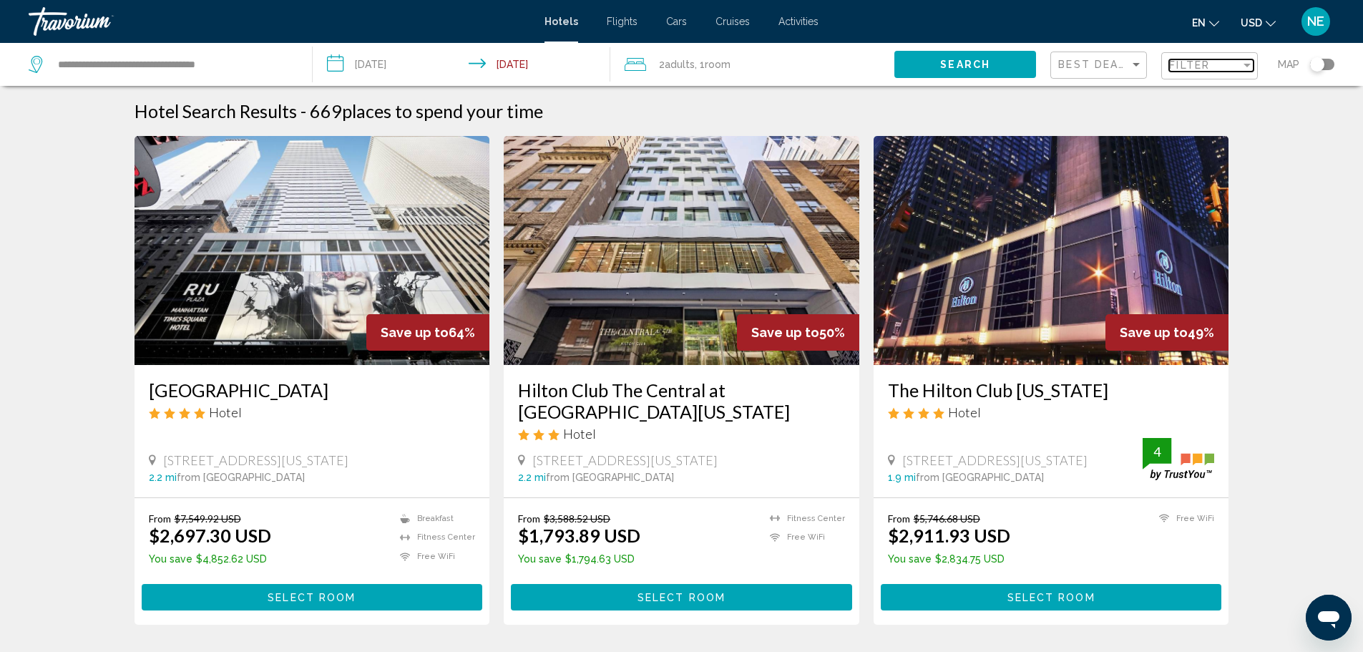
click at [1241, 71] on div "Filter" at bounding box center [1247, 64] width 13 height 11
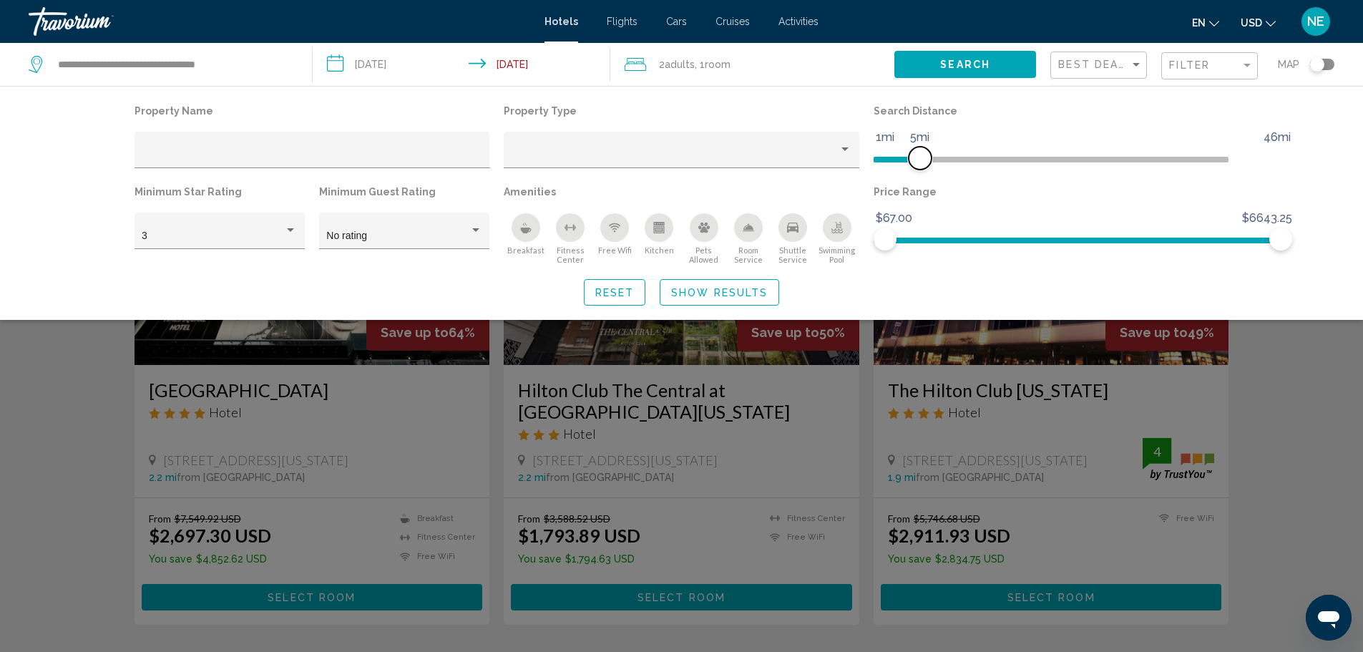
drag, startPoint x: 1176, startPoint y: 195, endPoint x: 956, endPoint y: 187, distance: 219.9
click at [932, 170] on span "Hotel Filters" at bounding box center [920, 158] width 23 height 23
drag, startPoint x: 1309, startPoint y: 293, endPoint x: 938, endPoint y: 310, distance: 371.1
click at [938, 265] on div "Price Range $67.00 $6643.25 $67.00 $364.75 $67.00 - $364.75" at bounding box center [1052, 223] width 370 height 83
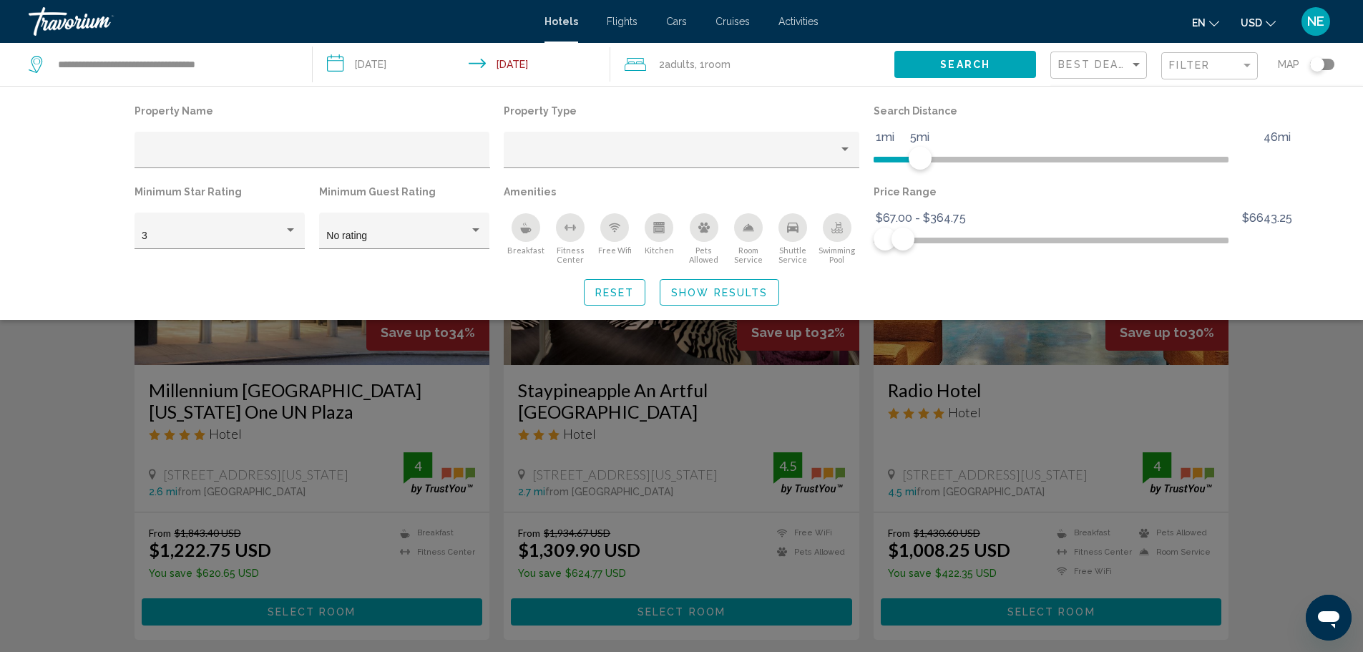
click at [1342, 464] on div "Search widget" at bounding box center [681, 433] width 1363 height 437
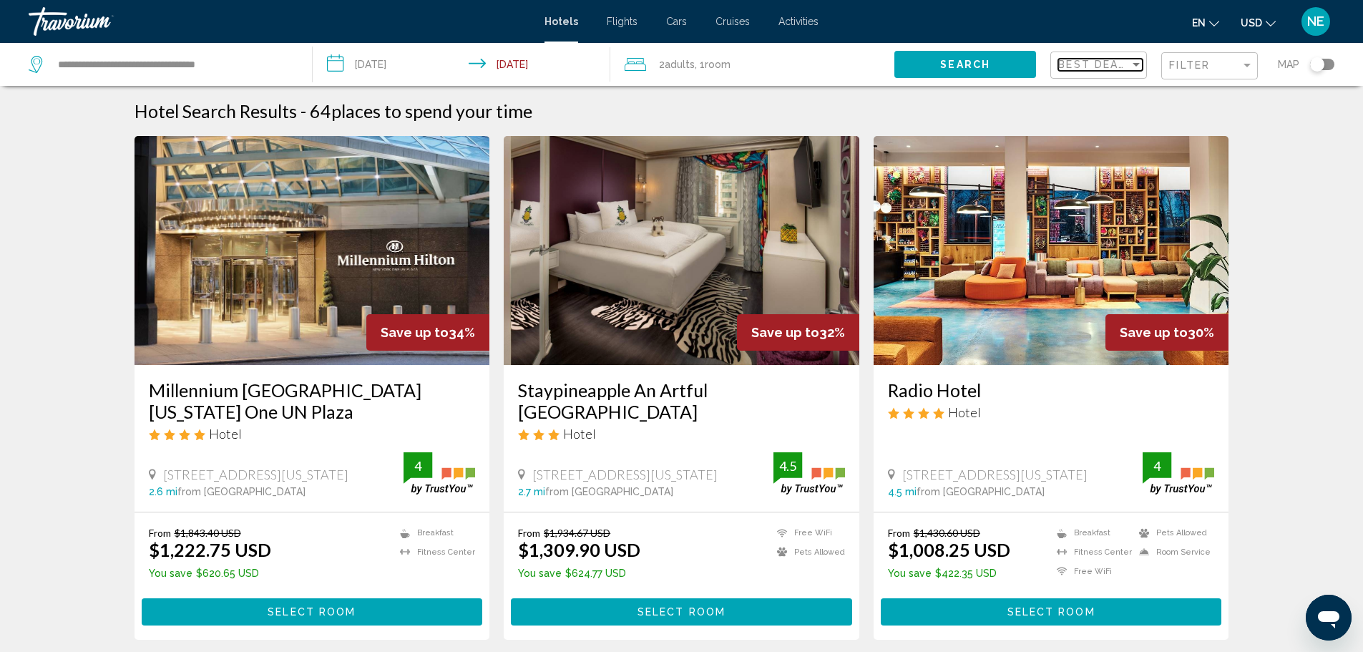
click at [1083, 71] on div "Best Deals" at bounding box center [1100, 64] width 84 height 11
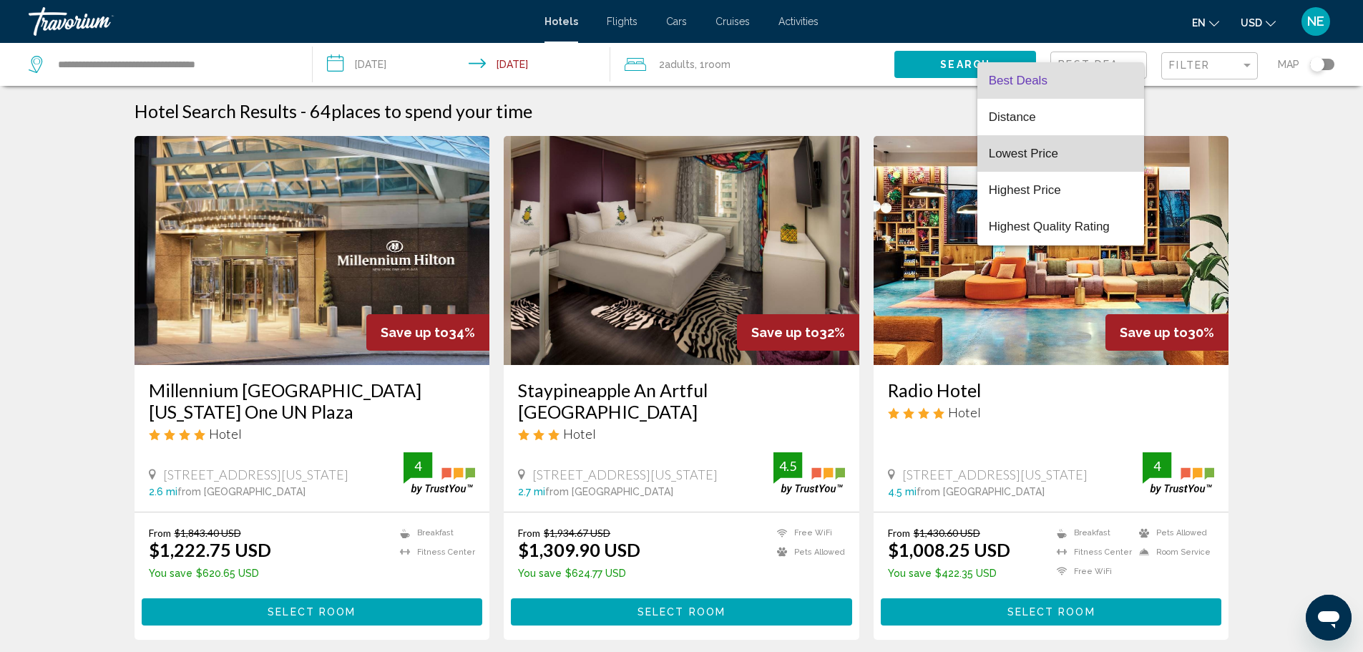
click at [1028, 152] on span "Lowest Price" at bounding box center [1023, 154] width 69 height 14
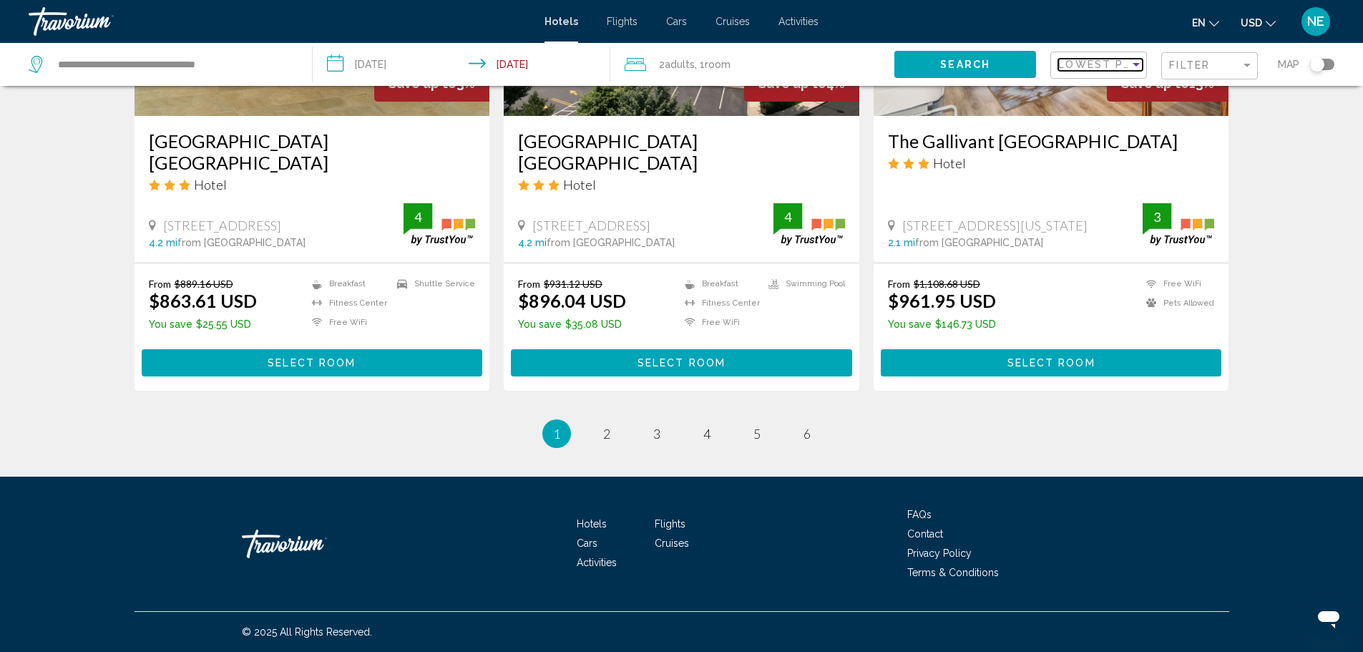
scroll to position [2289, 0]
click at [603, 442] on span "2" at bounding box center [606, 434] width 7 height 16
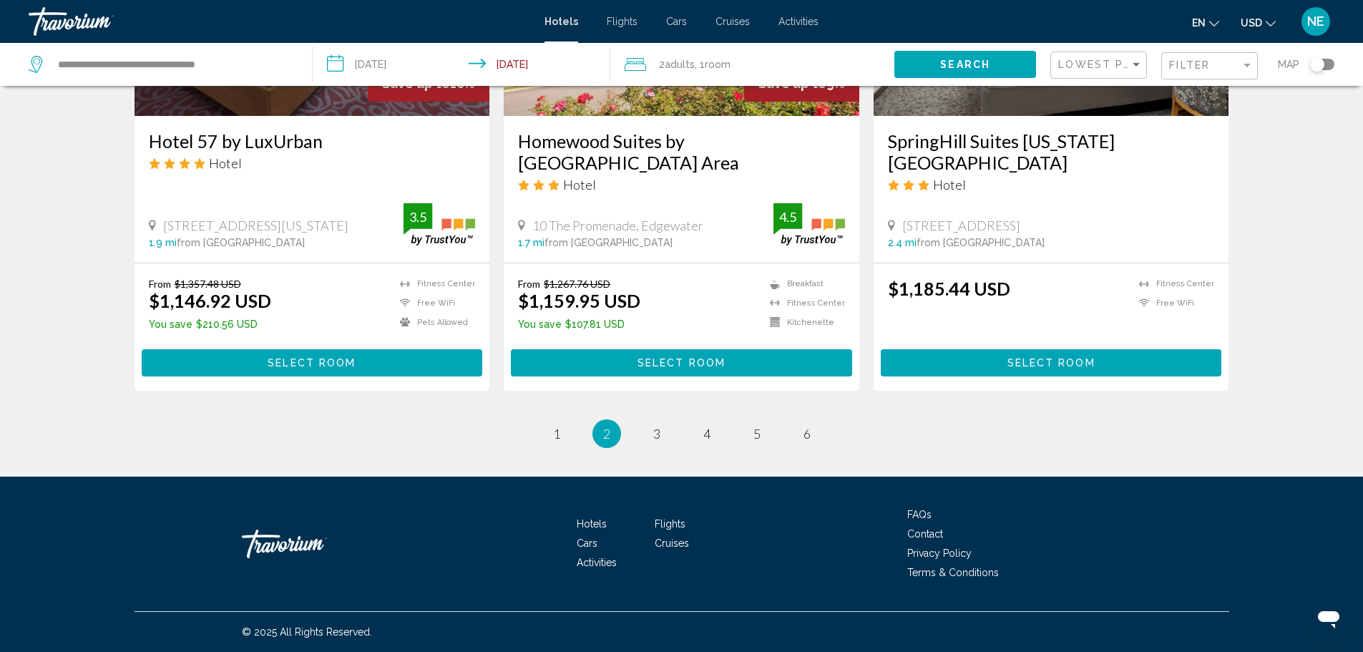
scroll to position [2243, 0]
click at [653, 442] on span "3" at bounding box center [656, 434] width 7 height 16
